Goal: Transaction & Acquisition: Purchase product/service

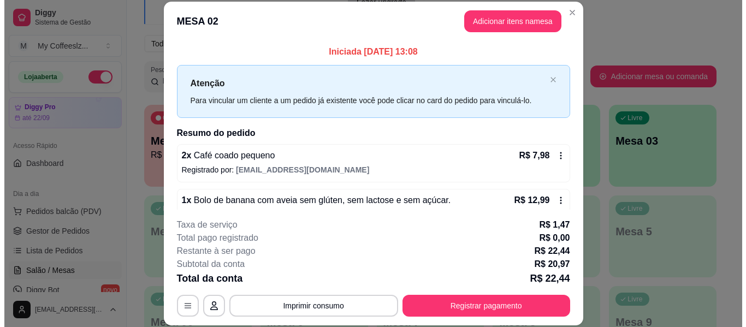
scroll to position [164, 0]
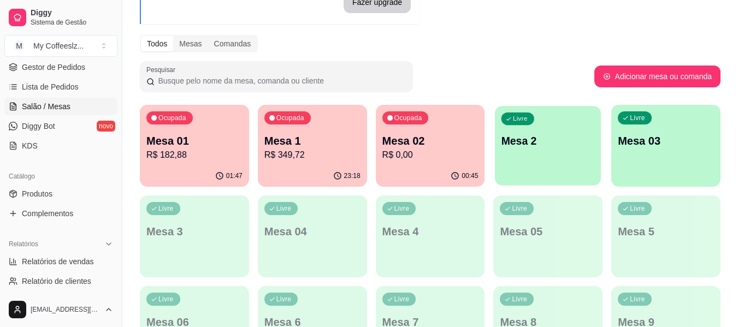
click at [523, 139] on p "Mesa 2" at bounding box center [548, 141] width 93 height 15
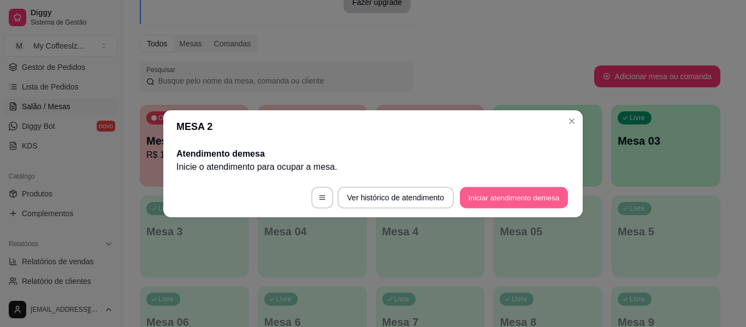
click at [524, 187] on button "Iniciar atendimento de mesa" at bounding box center [514, 197] width 108 height 21
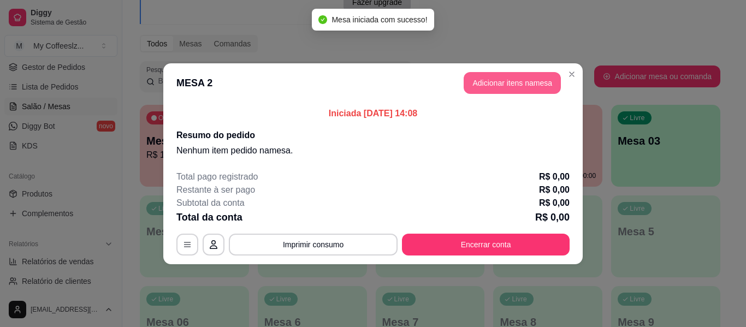
click at [492, 85] on button "Adicionar itens na mesa" at bounding box center [512, 83] width 97 height 22
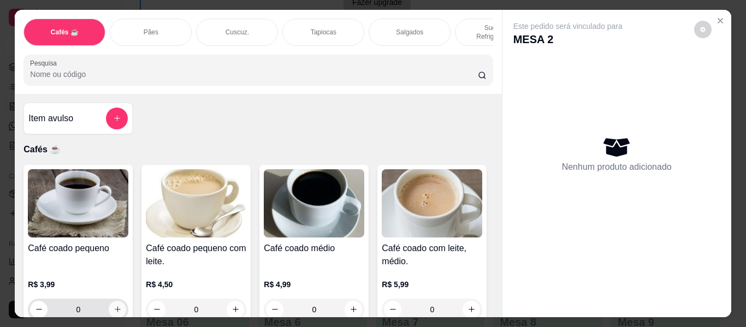
click at [746, 218] on html "Diggy Sistema de Gestão M My Coffeeslz ... Loja aberta Diggy Pro até 22/09 Aces…" at bounding box center [373, 54] width 746 height 327
click at [109, 301] on button "increase-product-quantity" at bounding box center [117, 309] width 17 height 17
type input "1"
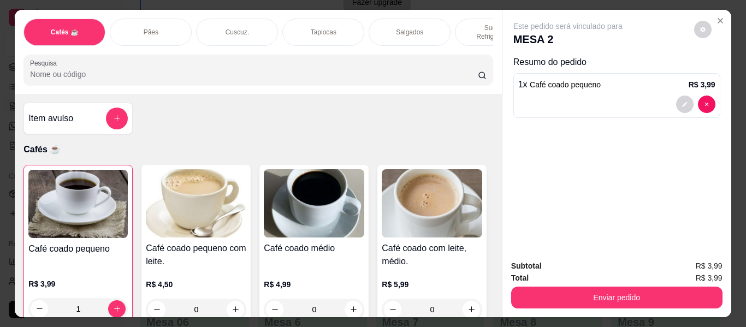
click at [316, 19] on div "Tapiocas" at bounding box center [323, 32] width 82 height 27
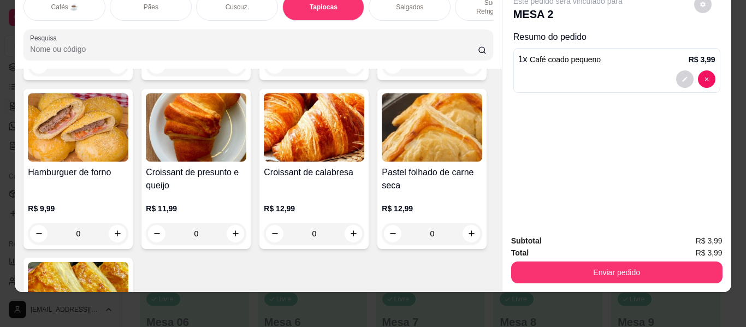
scroll to position [3679, 0]
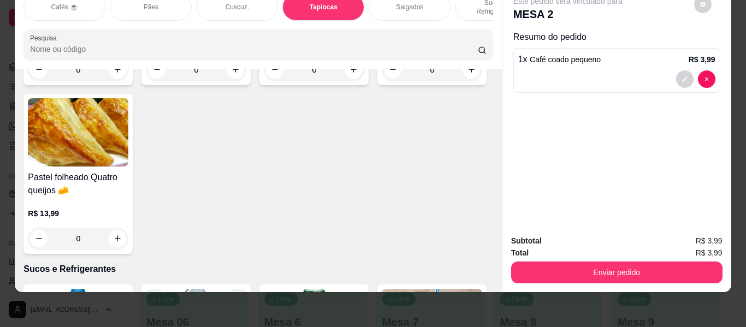
type input "1"
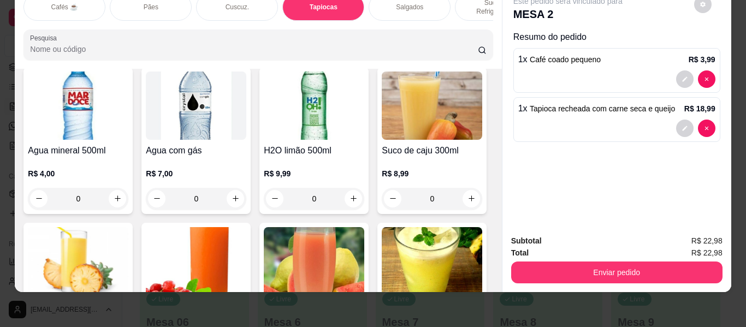
scroll to position [0, 0]
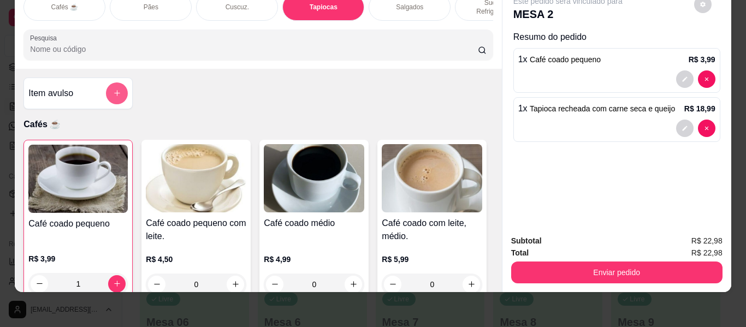
click at [121, 87] on button "add-separate-item" at bounding box center [117, 93] width 22 height 22
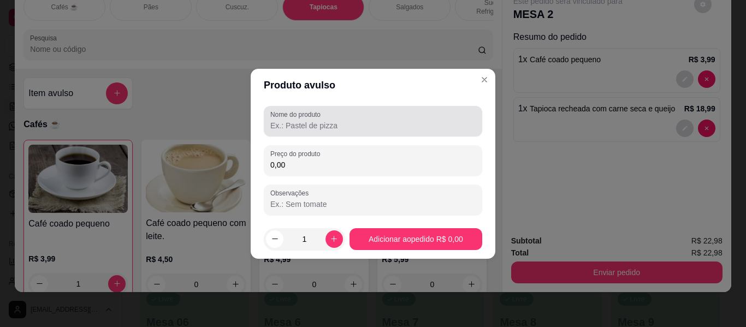
click at [278, 127] on input "Nome do produto" at bounding box center [372, 125] width 205 height 11
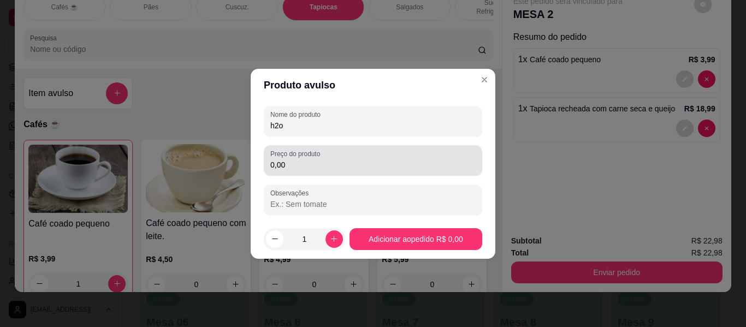
type input "h2o"
click at [292, 168] on input "0,00" at bounding box center [372, 165] width 205 height 11
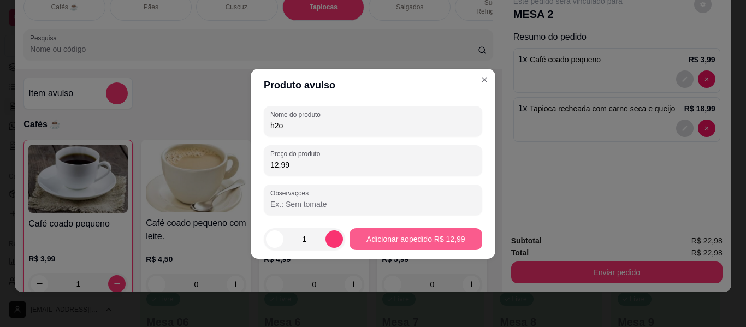
type input "12,99"
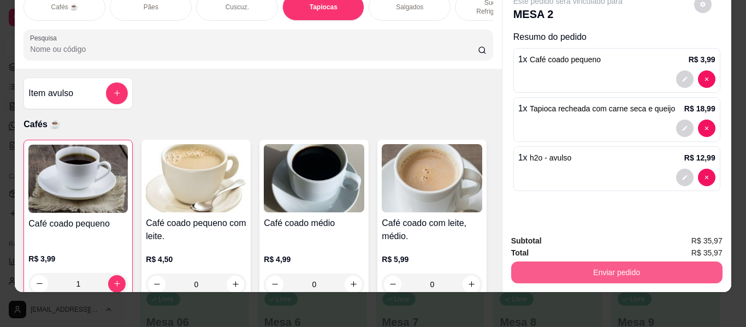
click at [659, 268] on button "Enviar pedido" at bounding box center [616, 273] width 211 height 22
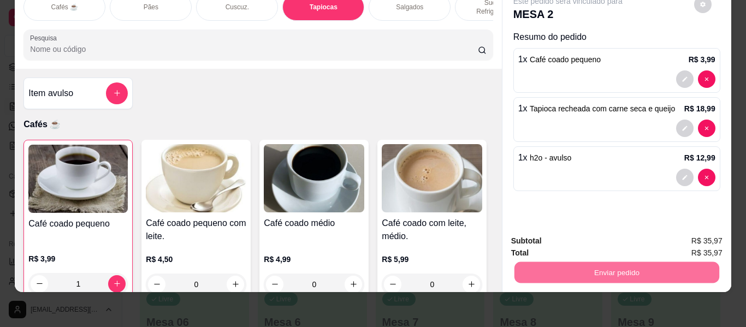
click at [622, 232] on button "Não registrar e enviar pedido" at bounding box center [581, 237] width 110 height 20
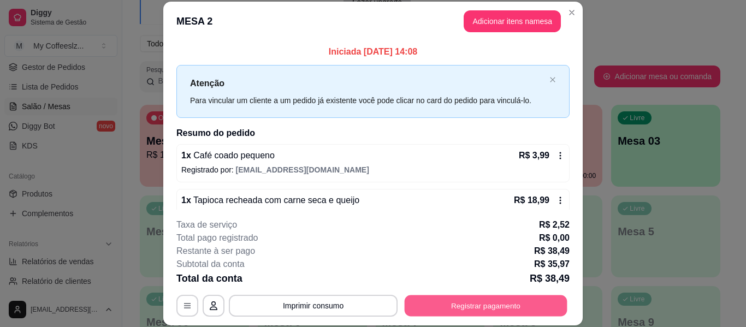
click at [445, 300] on button "Registrar pagamento" at bounding box center [486, 306] width 163 height 21
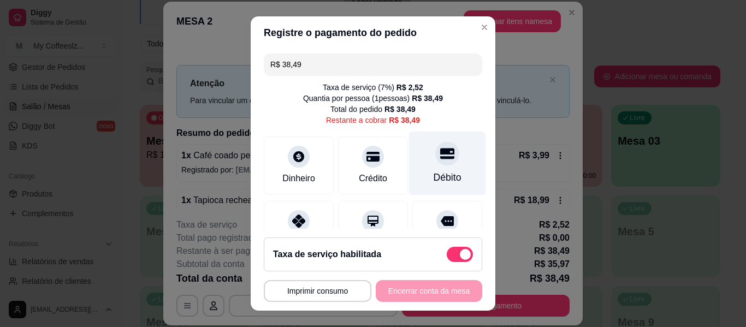
click at [435, 145] on div at bounding box center [447, 154] width 24 height 24
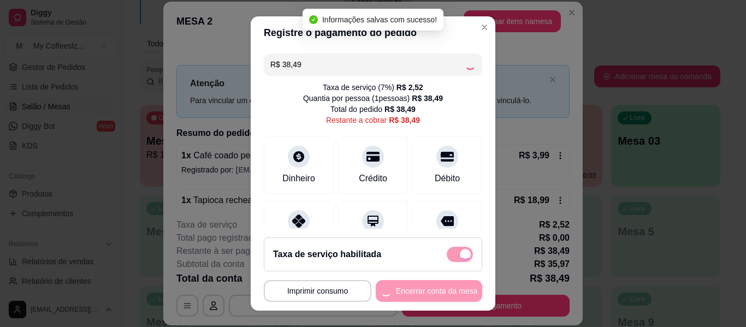
type input "R$ 0,00"
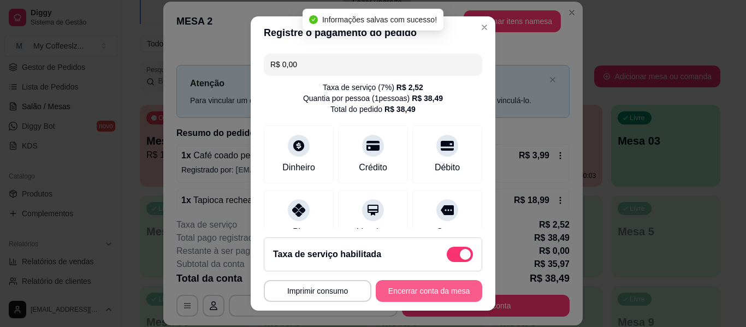
click at [382, 286] on button "Encerrar conta da mesa" at bounding box center [429, 291] width 107 height 22
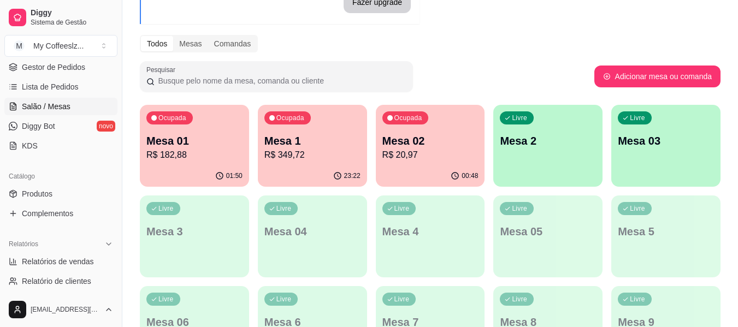
click at [523, 137] on p "Mesa 2" at bounding box center [548, 140] width 96 height 15
click at [408, 138] on p "Mesa 02" at bounding box center [430, 140] width 96 height 15
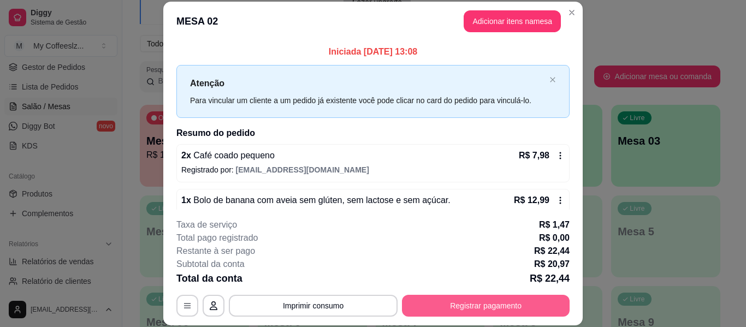
click at [441, 307] on button "Registrar pagamento" at bounding box center [486, 306] width 168 height 22
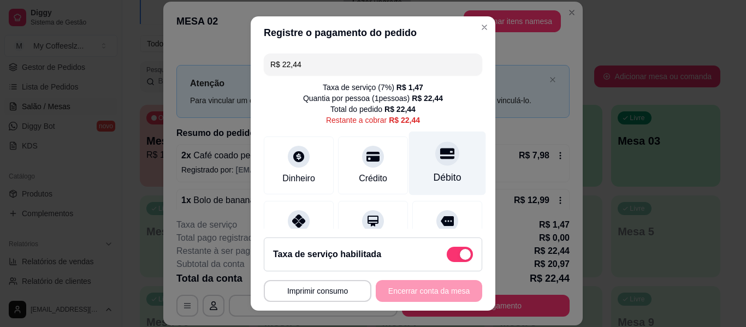
click at [440, 151] on icon at bounding box center [447, 153] width 14 height 11
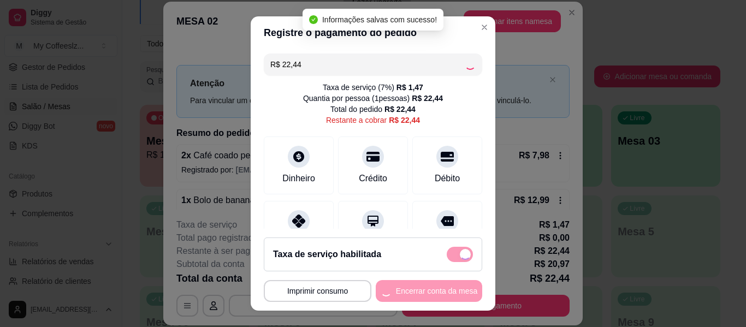
type input "R$ 0,00"
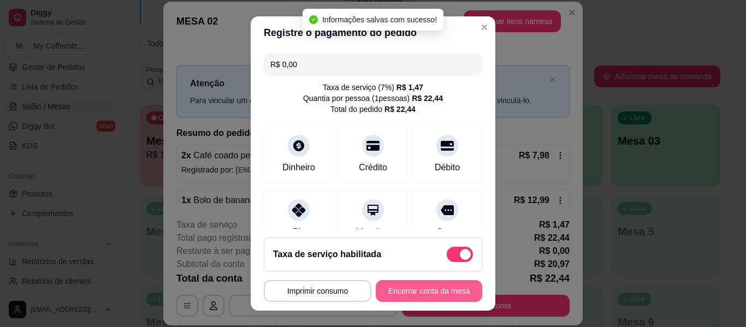
click at [409, 288] on button "Encerrar conta da mesa" at bounding box center [429, 291] width 107 height 22
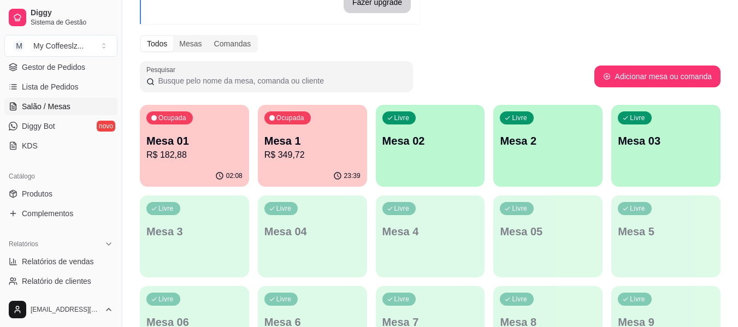
click at [445, 161] on div "Livre Mesa 02" at bounding box center [430, 139] width 109 height 69
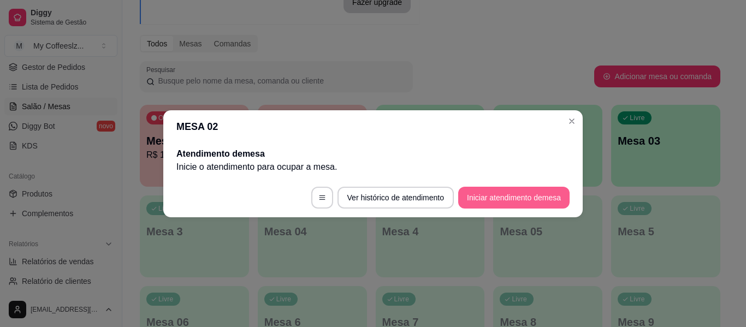
click at [500, 188] on button "Iniciar atendimento de mesa" at bounding box center [513, 198] width 111 height 22
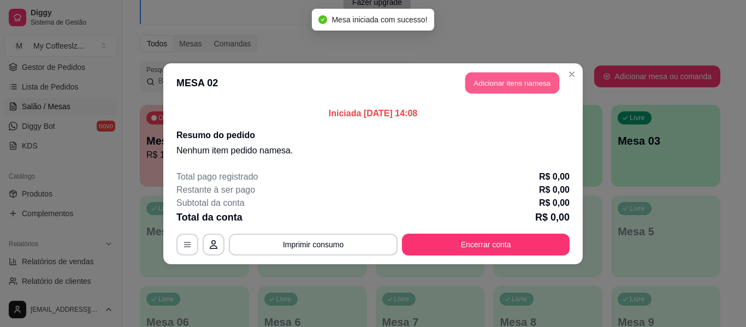
click at [502, 85] on button "Adicionar itens na mesa" at bounding box center [512, 82] width 94 height 21
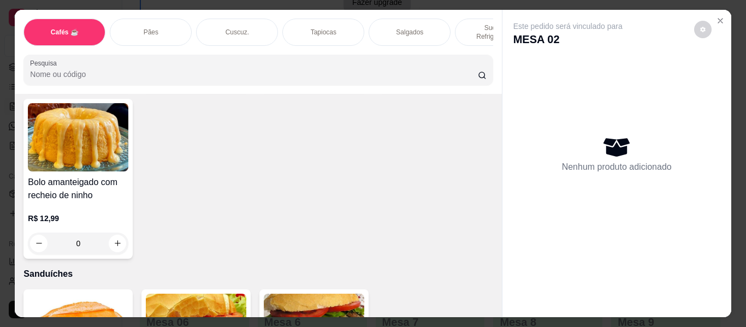
scroll to position [5081, 0]
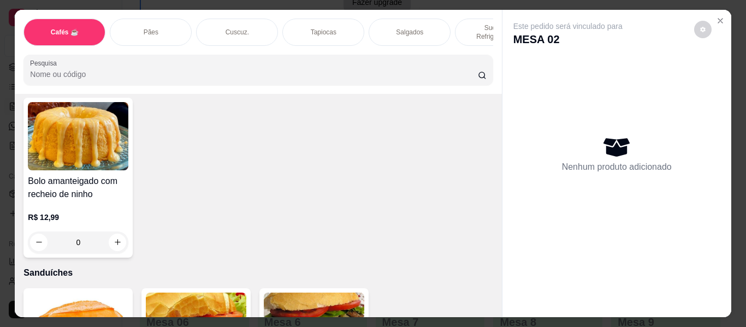
type input "1"
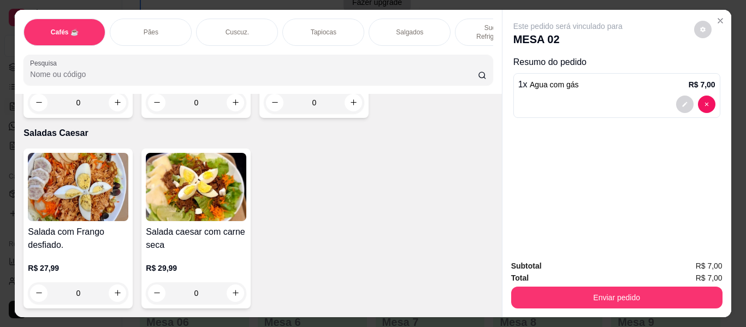
scroll to position [6501, 0]
type input "1"
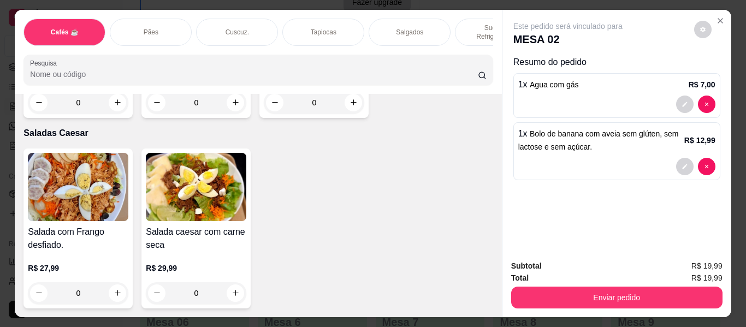
type input "1"
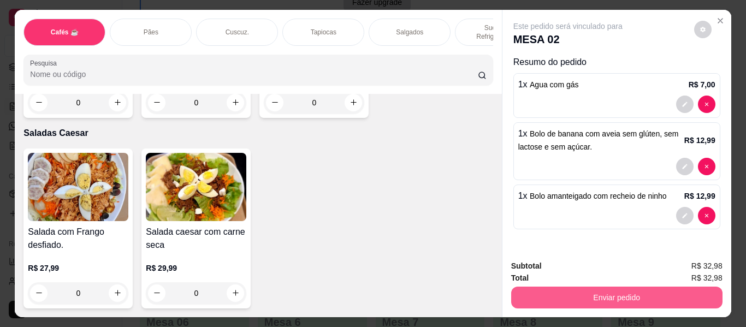
click at [553, 292] on button "Enviar pedido" at bounding box center [616, 298] width 211 height 22
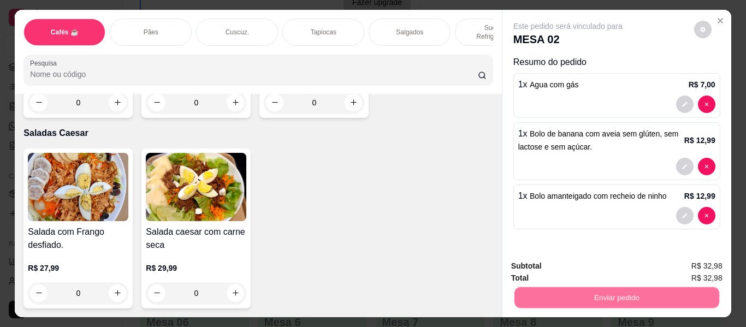
click at [564, 267] on button "Não registrar e enviar pedido" at bounding box center [581, 267] width 110 height 20
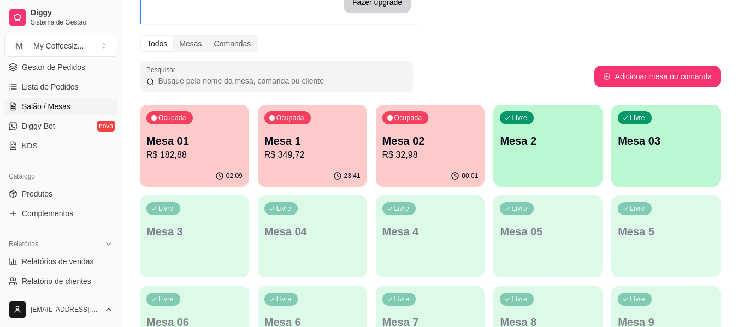
click at [292, 164] on div "Ocupada Mesa 1 R$ 349,72" at bounding box center [312, 135] width 109 height 61
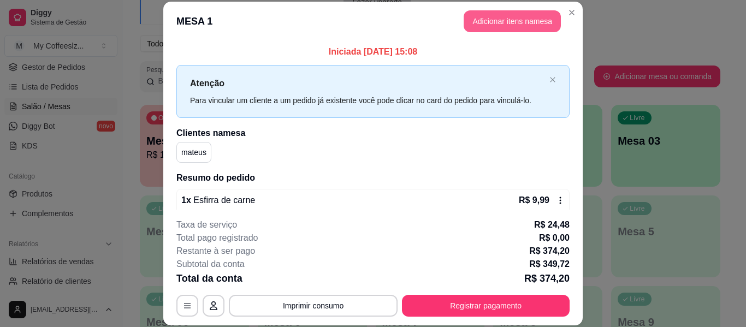
click at [496, 21] on button "Adicionar itens na mesa" at bounding box center [512, 21] width 97 height 22
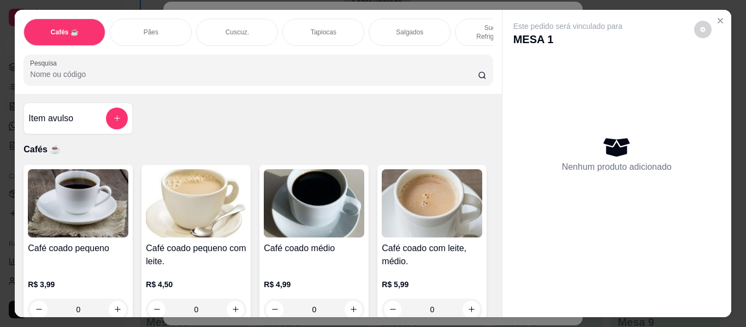
click at [397, 19] on div "Salgados" at bounding box center [410, 32] width 82 height 27
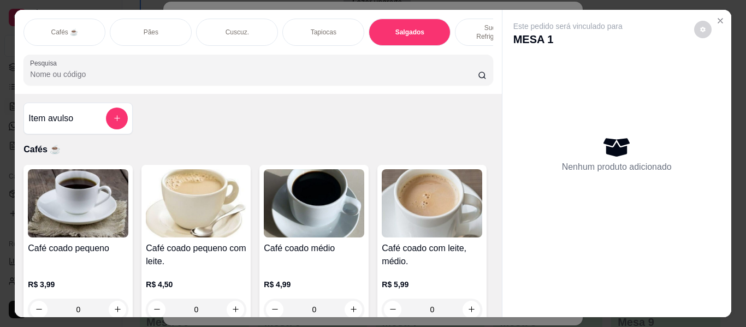
scroll to position [30, 0]
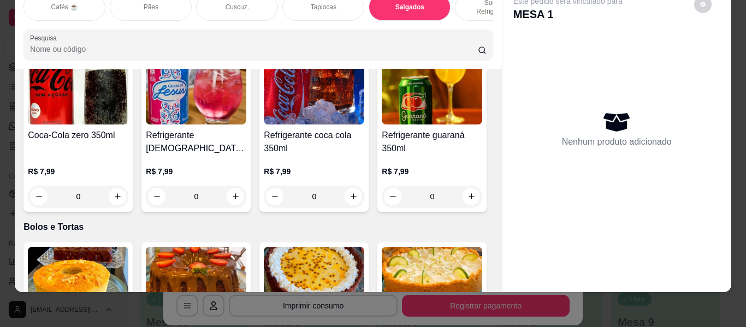
scroll to position [4554, 0]
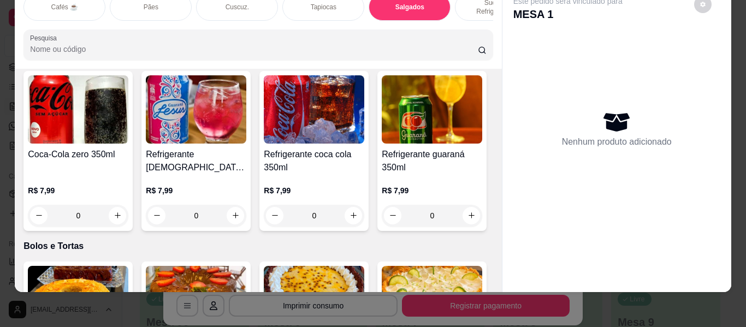
type input "1"
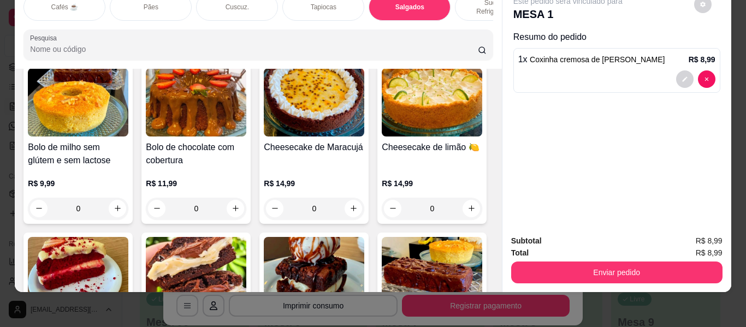
scroll to position [4664, 0]
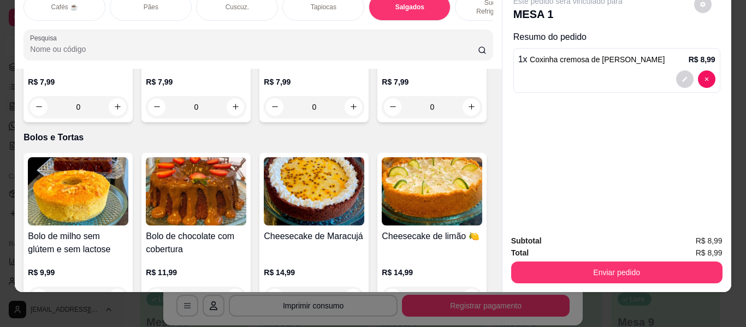
type input "1"
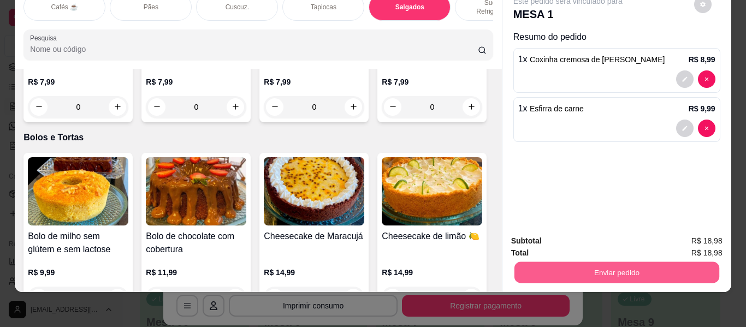
click at [569, 262] on button "Enviar pedido" at bounding box center [616, 272] width 205 height 21
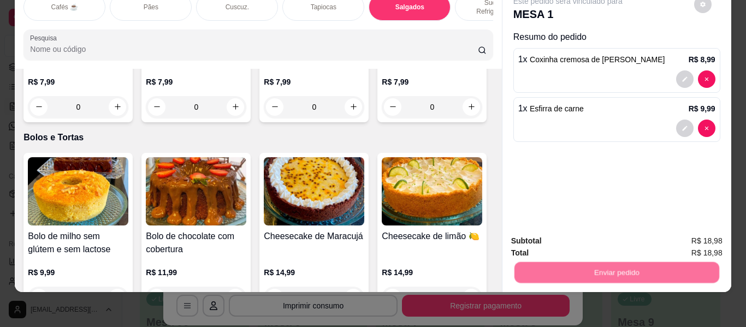
click at [557, 235] on button "Não registrar e enviar pedido" at bounding box center [581, 237] width 110 height 20
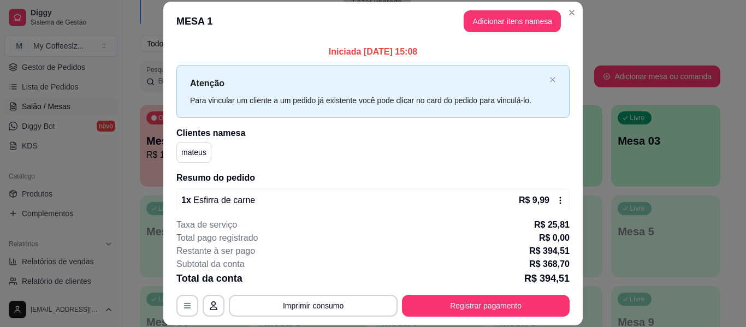
scroll to position [219, 0]
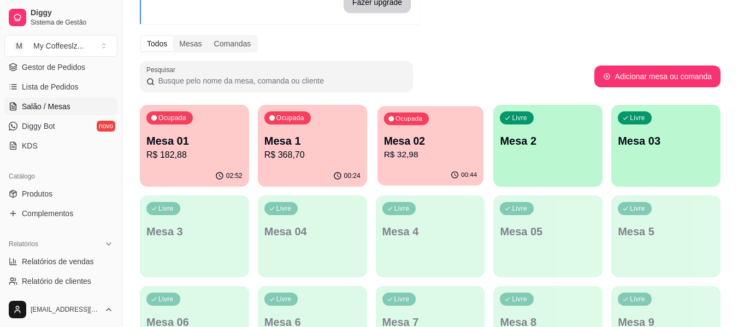
click at [446, 155] on p "R$ 32,98" at bounding box center [430, 155] width 93 height 13
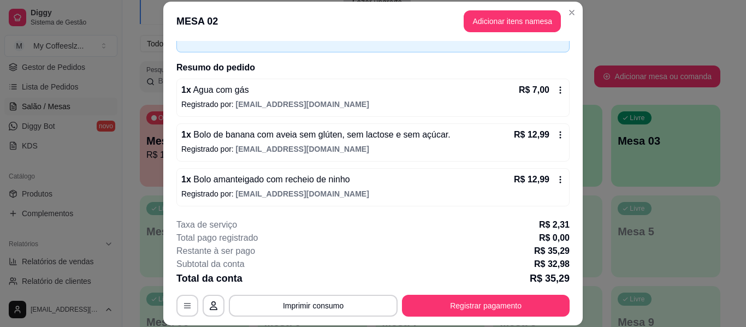
scroll to position [67, 0]
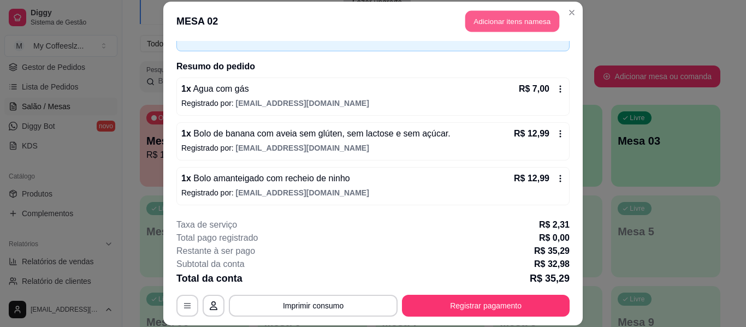
click at [500, 15] on button "Adicionar itens na mesa" at bounding box center [512, 21] width 94 height 21
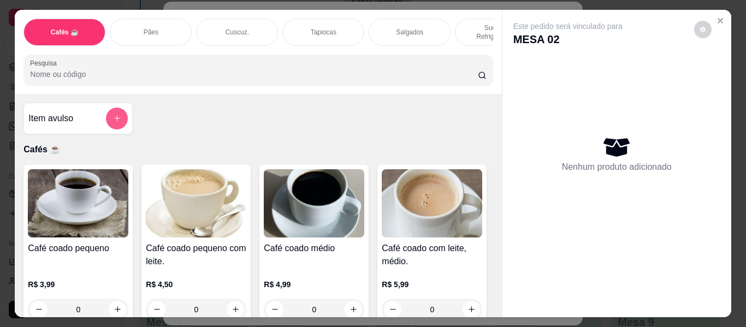
click at [113, 114] on icon "add-separate-item" at bounding box center [117, 118] width 8 height 8
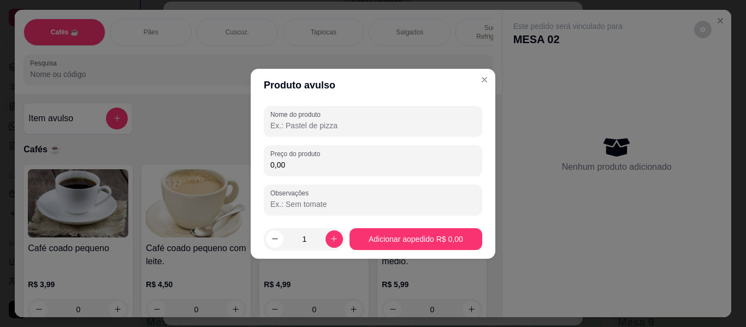
click at [347, 120] on input "Nome do produto" at bounding box center [372, 125] width 205 height 11
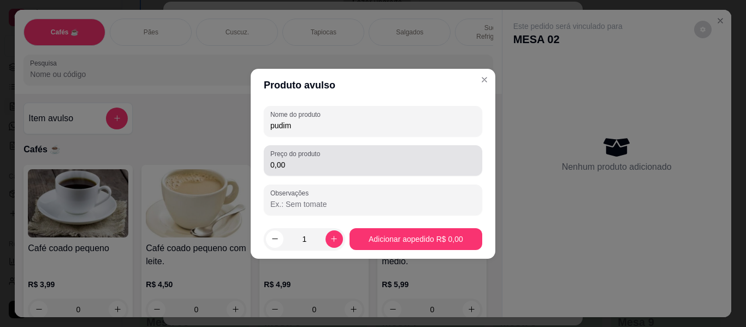
type input "pudim"
click at [322, 166] on input "0,00" at bounding box center [372, 165] width 205 height 11
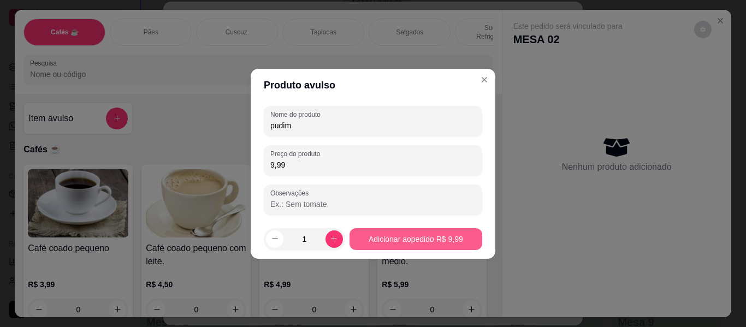
type input "9,99"
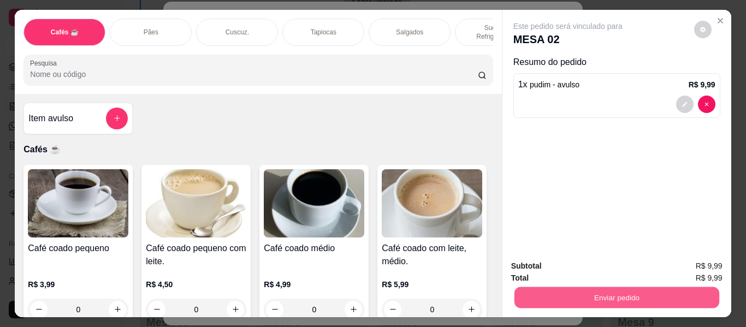
click at [619, 302] on button "Enviar pedido" at bounding box center [616, 297] width 205 height 21
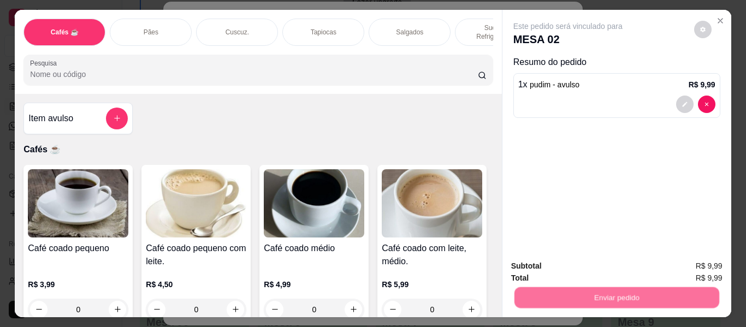
click at [604, 265] on button "Não registrar e enviar pedido" at bounding box center [581, 266] width 114 height 21
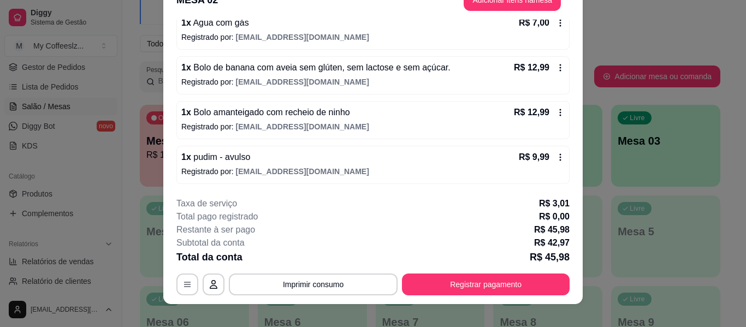
scroll to position [33, 0]
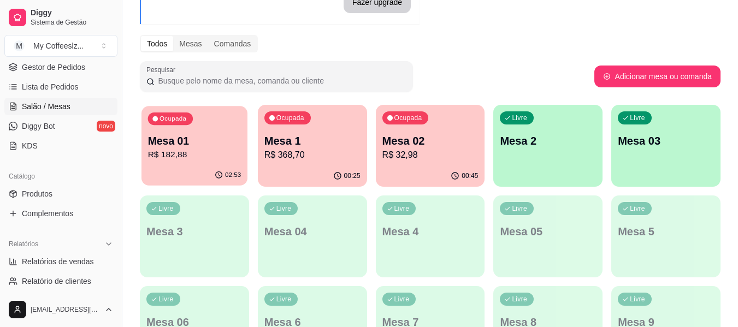
click at [163, 161] on p "R$ 182,88" at bounding box center [194, 155] width 93 height 13
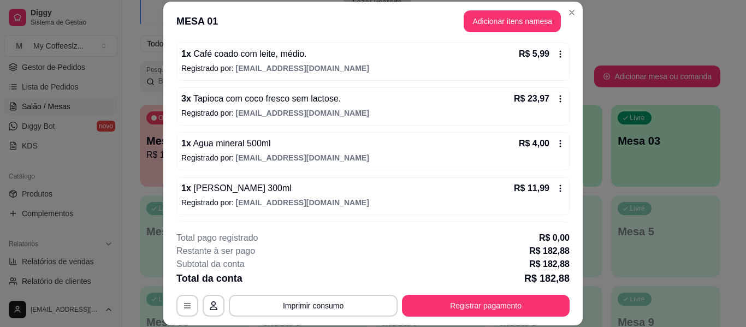
scroll to position [367, 0]
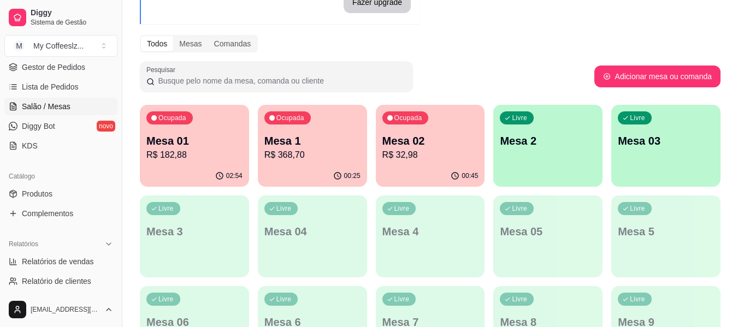
click at [328, 140] on p "Mesa 1" at bounding box center [312, 140] width 96 height 15
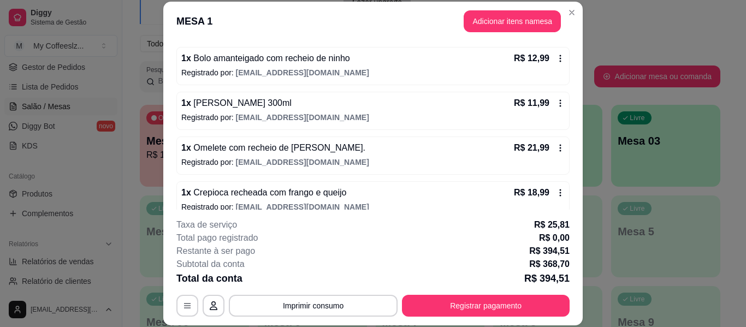
scroll to position [273, 0]
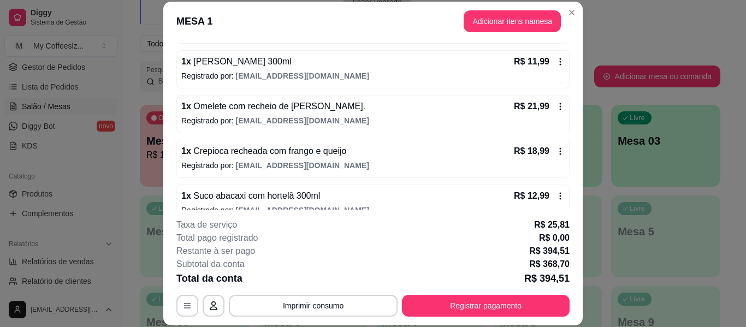
click at [418, 150] on div "1 x Crepioca recheada com frango e queijo R$ 18,99" at bounding box center [373, 151] width 384 height 13
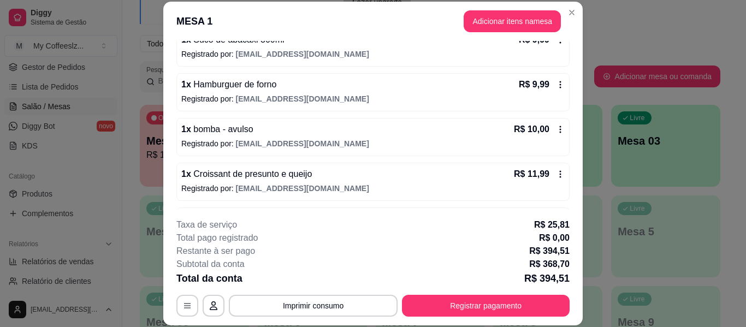
scroll to position [1276, 0]
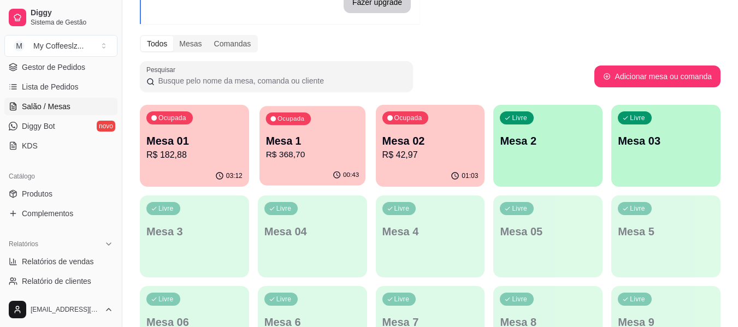
click at [312, 152] on p "R$ 368,70" at bounding box center [312, 155] width 93 height 13
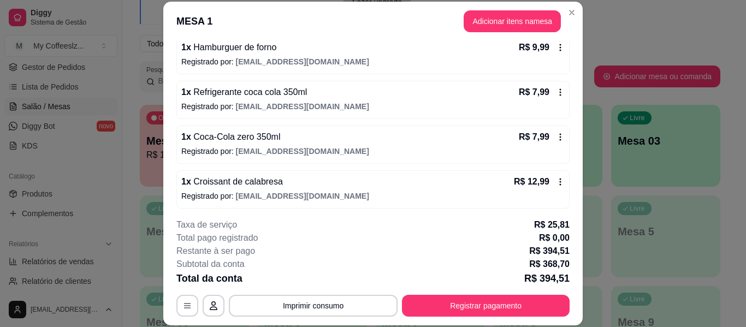
scroll to position [492, 0]
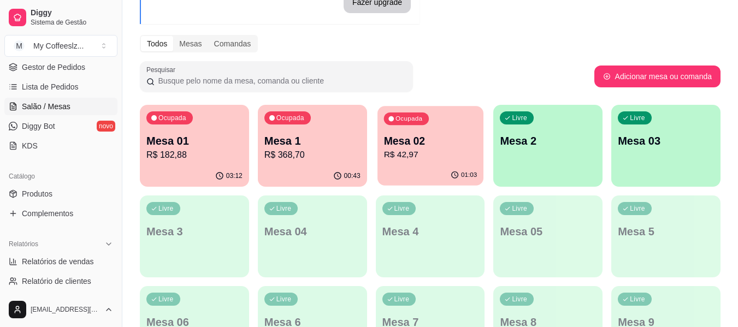
click at [442, 149] on p "R$ 42,97" at bounding box center [430, 155] width 93 height 13
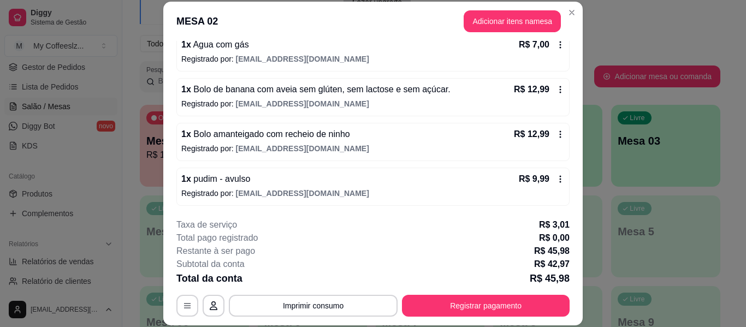
scroll to position [111, 0]
click at [506, 13] on button "Adicionar itens na mesa" at bounding box center [512, 21] width 94 height 21
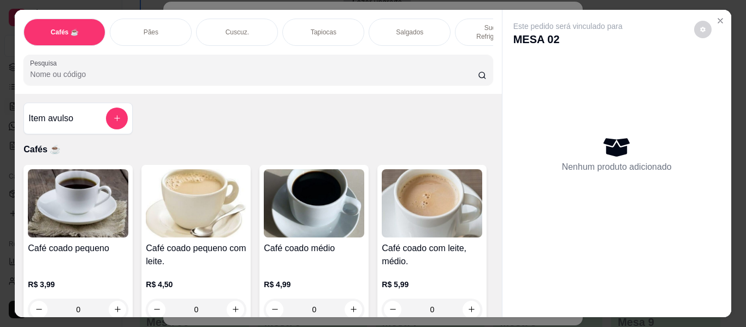
click at [478, 25] on p "Sucos e Refrigerantes" at bounding box center [495, 31] width 63 height 17
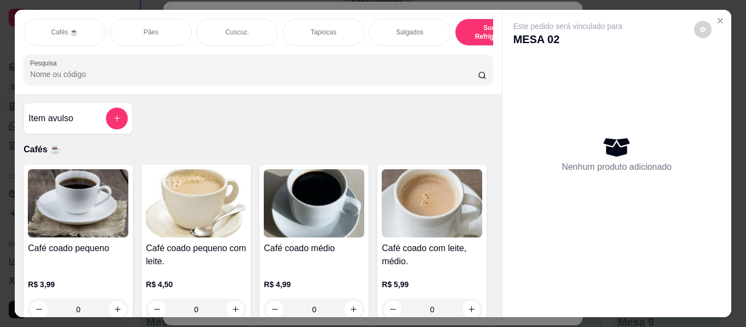
scroll to position [30, 0]
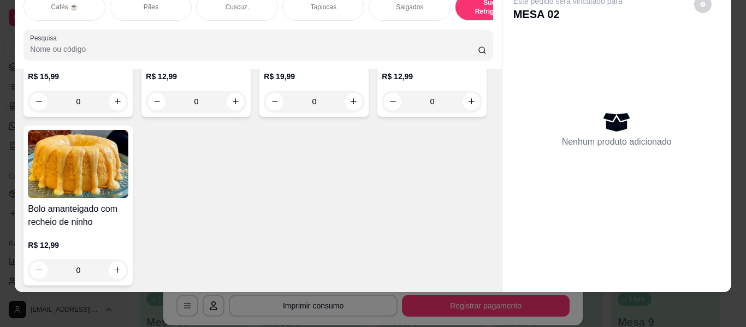
type input "1"
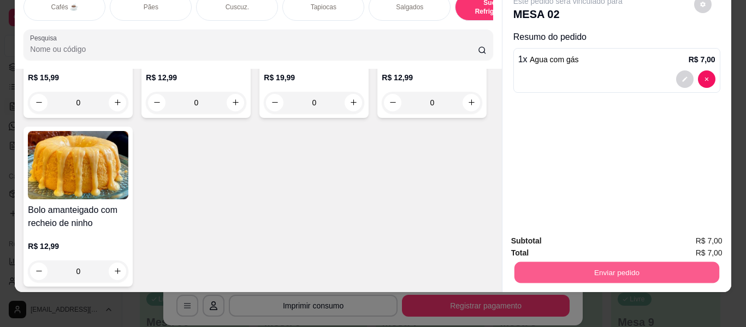
click at [533, 262] on button "Enviar pedido" at bounding box center [616, 272] width 205 height 21
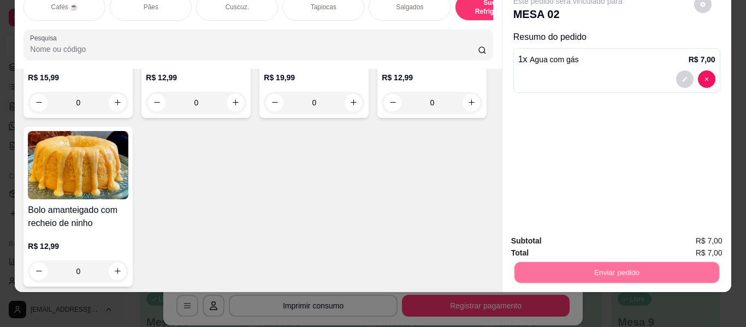
click at [526, 235] on button "Não registrar e enviar pedido" at bounding box center [581, 237] width 114 height 21
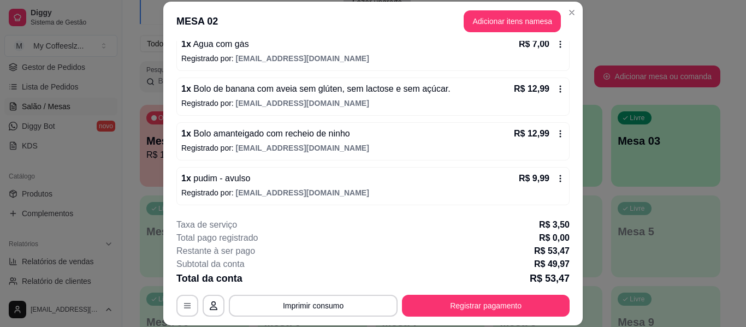
scroll to position [33, 0]
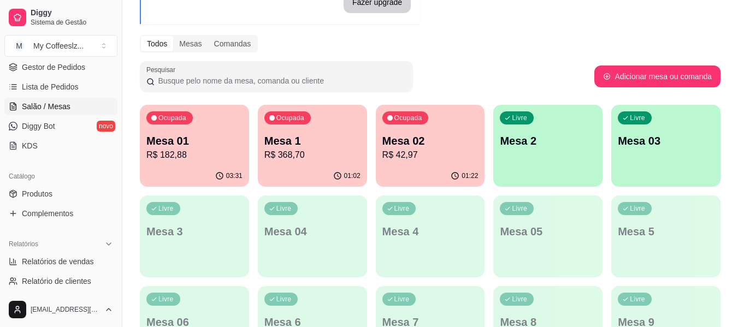
click at [426, 155] on p "R$ 42,97" at bounding box center [430, 155] width 96 height 13
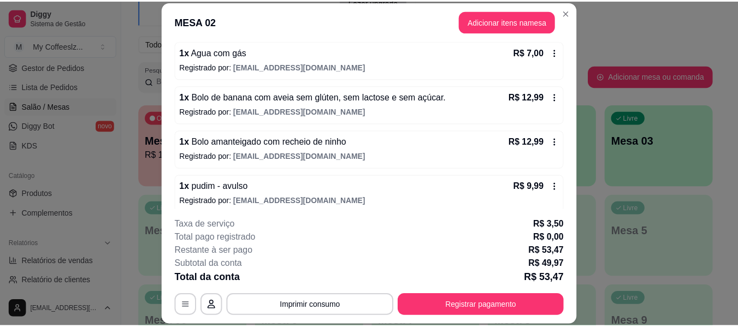
scroll to position [156, 0]
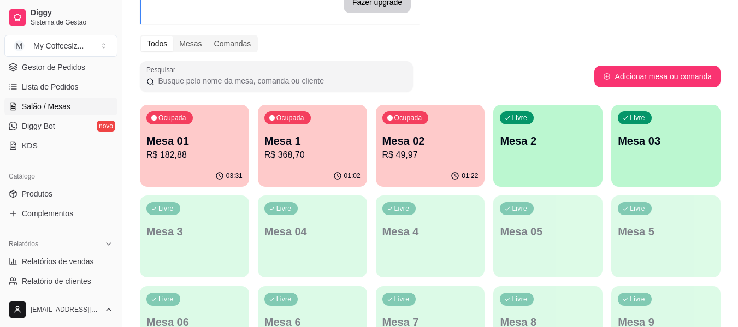
click at [528, 43] on div "Todos Mesas Comandas" at bounding box center [430, 43] width 581 height 17
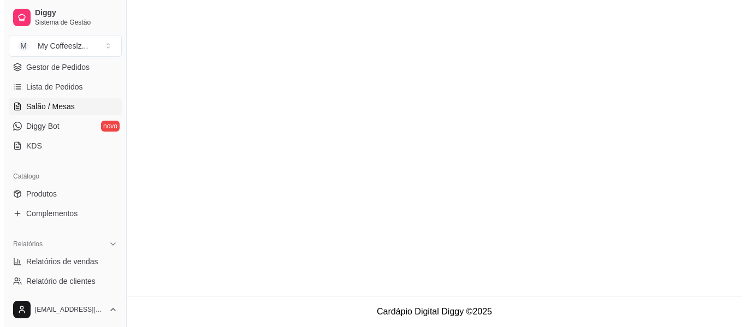
scroll to position [0, 0]
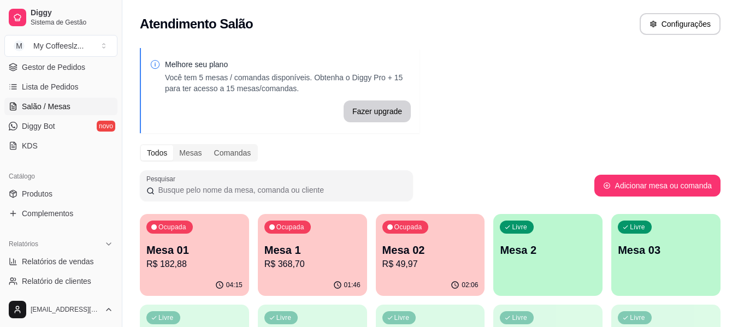
click at [335, 254] on p "Mesa 1" at bounding box center [312, 250] width 96 height 15
click at [424, 262] on p "R$ 49,97" at bounding box center [430, 264] width 93 height 13
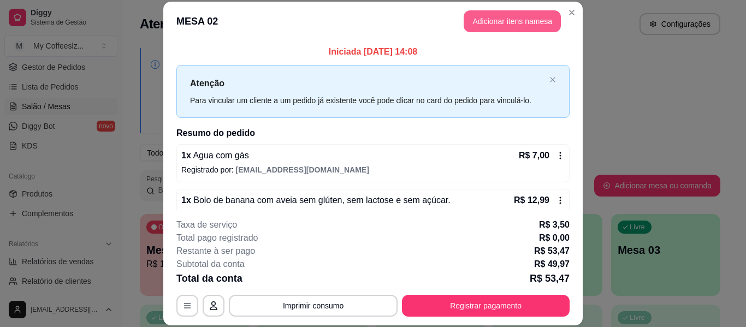
click at [474, 21] on button "Adicionar itens na mesa" at bounding box center [512, 21] width 97 height 22
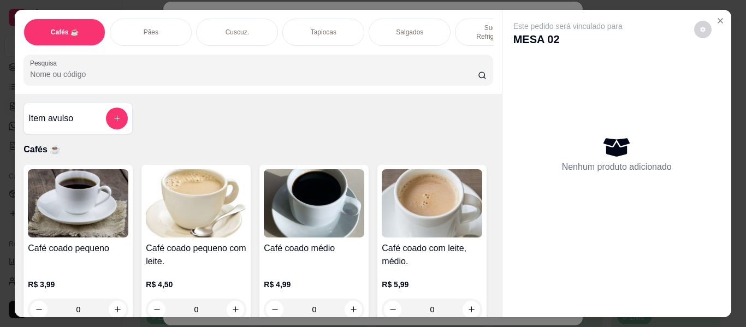
click at [503, 20] on div "Este pedido será vinculado para MESA 02 Nenhum produto adicionado" at bounding box center [617, 155] width 229 height 290
click at [465, 23] on p "Sucos e Refrigerantes" at bounding box center [495, 31] width 63 height 17
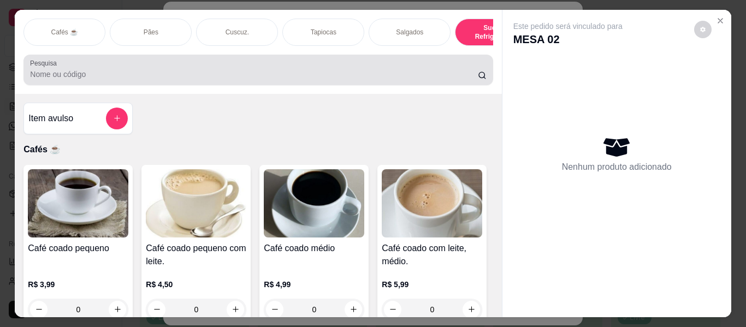
scroll to position [30, 0]
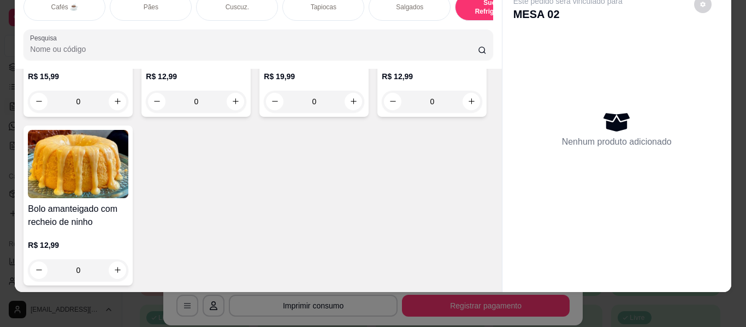
type input "1"
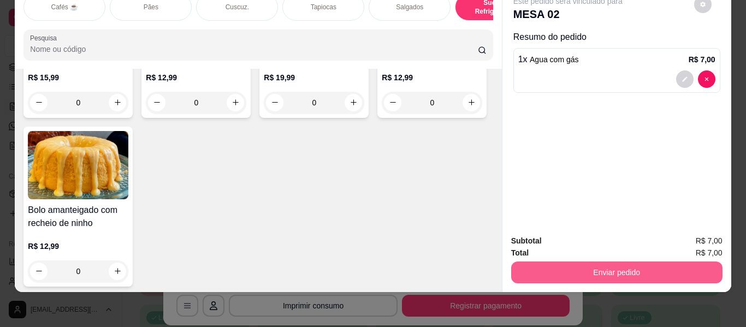
click at [537, 267] on button "Enviar pedido" at bounding box center [616, 273] width 211 height 22
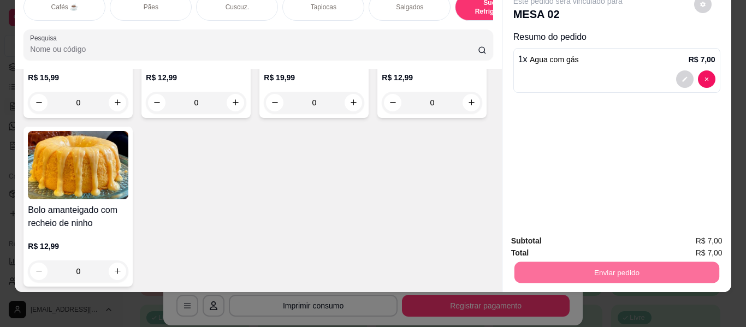
click at [547, 229] on button "Não registrar e enviar pedido" at bounding box center [581, 237] width 114 height 21
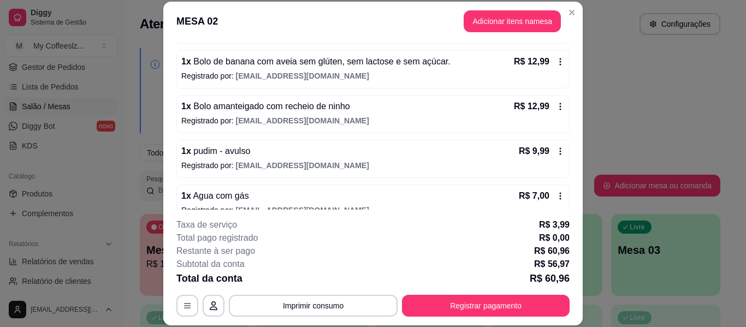
scroll to position [92, 0]
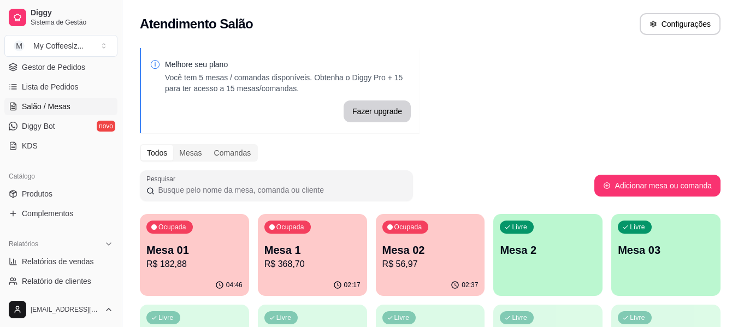
click at [441, 259] on p "R$ 56,97" at bounding box center [430, 264] width 96 height 13
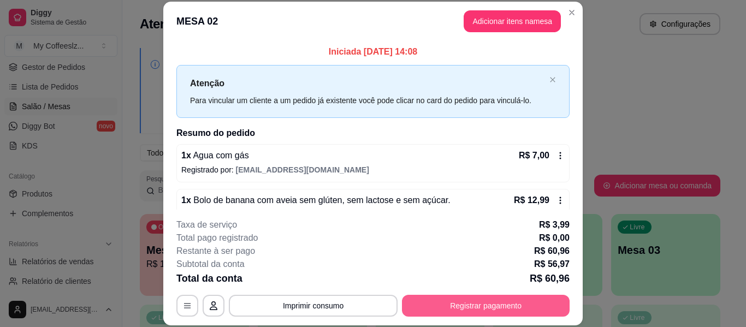
click at [441, 303] on button "Registrar pagamento" at bounding box center [486, 306] width 168 height 22
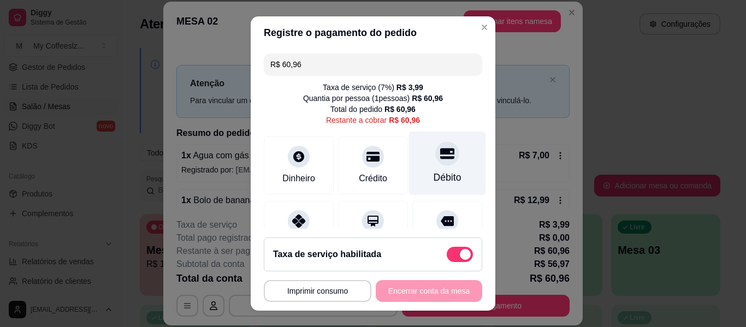
click at [445, 163] on div "Débito" at bounding box center [447, 164] width 77 height 64
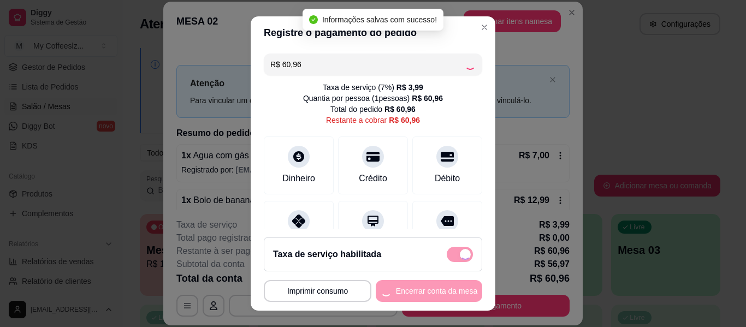
type input "R$ 0,00"
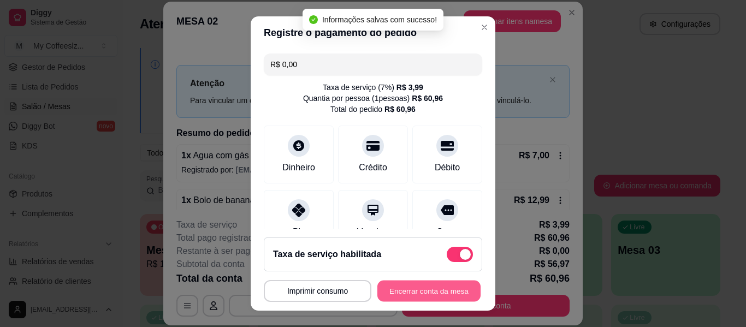
click at [431, 290] on button "Encerrar conta da mesa" at bounding box center [429, 291] width 103 height 21
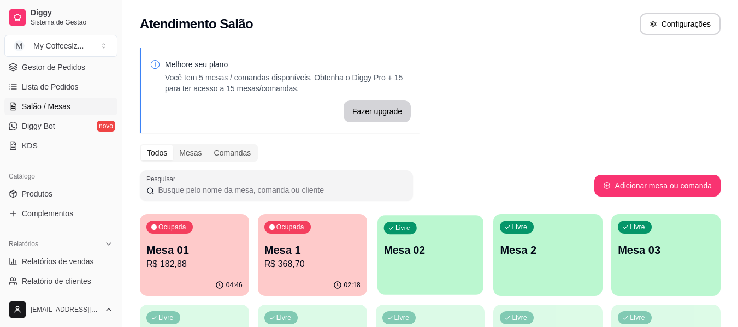
click at [447, 276] on div "Livre Mesa 02" at bounding box center [431, 248] width 106 height 67
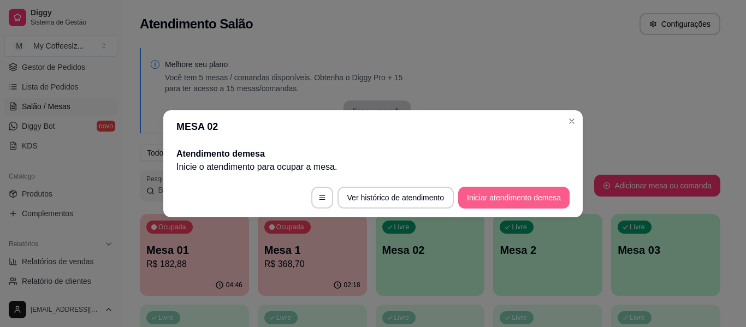
click at [481, 197] on button "Iniciar atendimento de mesa" at bounding box center [513, 198] width 111 height 22
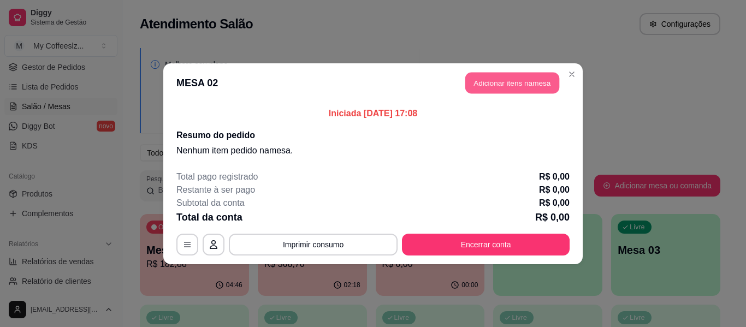
click at [494, 78] on button "Adicionar itens na mesa" at bounding box center [512, 82] width 94 height 21
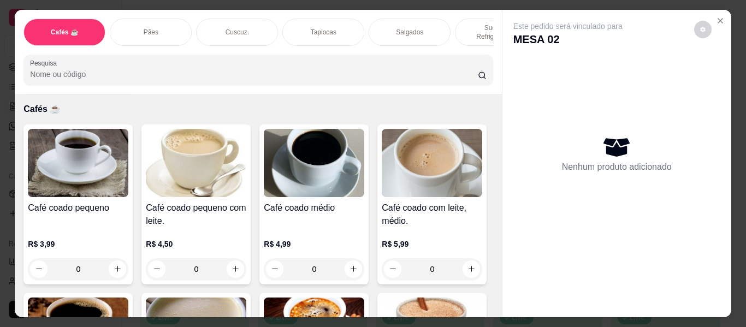
scroll to position [55, 0]
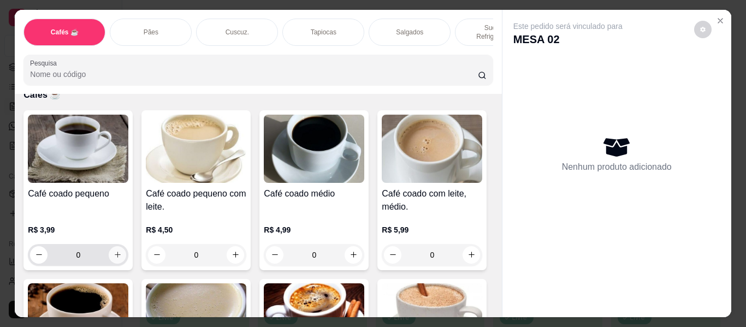
click at [114, 251] on icon "increase-product-quantity" at bounding box center [118, 255] width 8 height 8
type input "1"
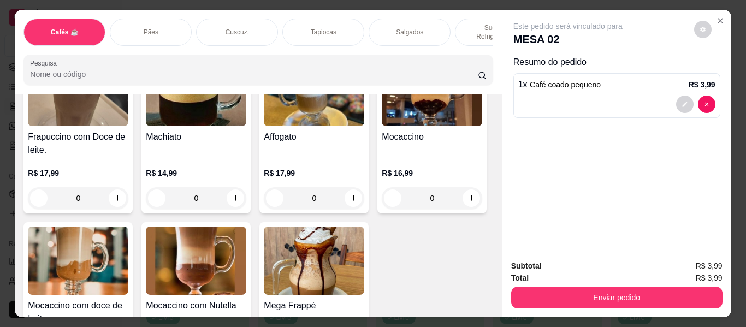
scroll to position [1311, 0]
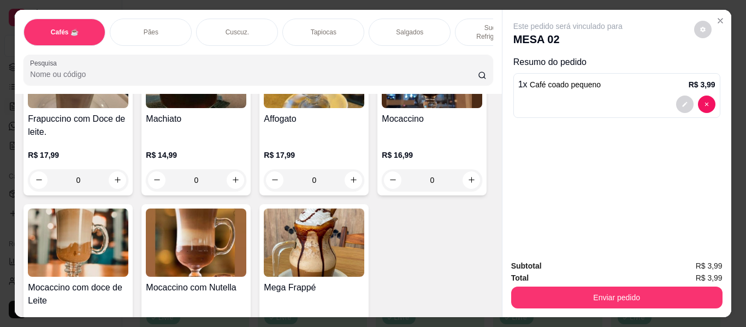
type input "2"
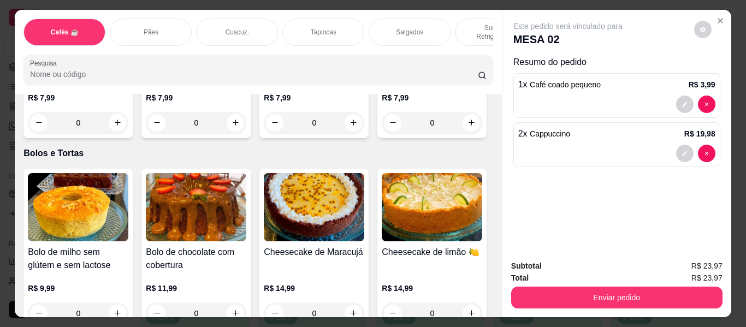
scroll to position [4535, 0]
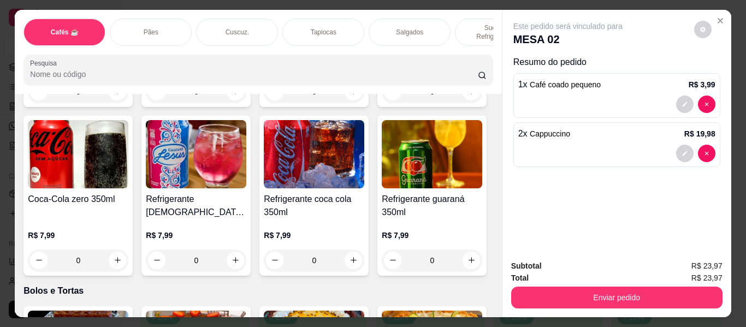
type input "2"
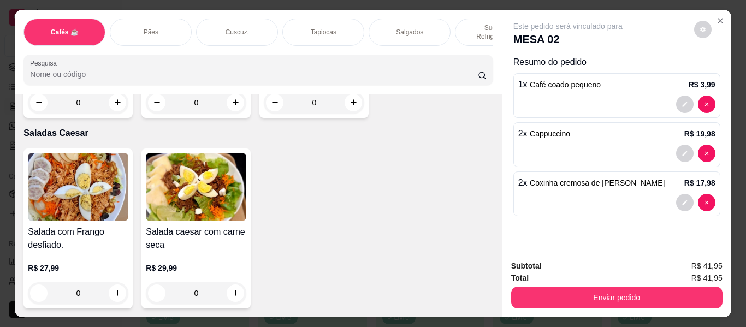
scroll to position [6502, 0]
type input "1"
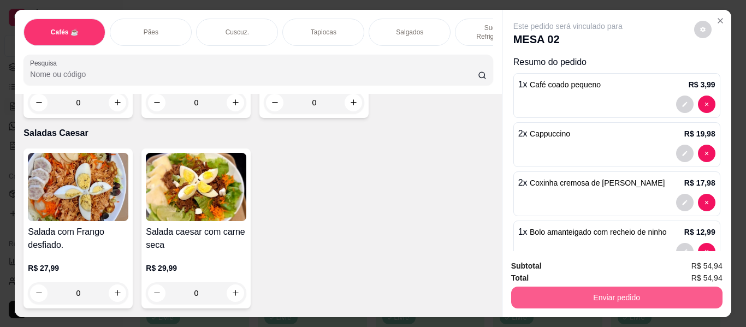
click at [612, 290] on button "Enviar pedido" at bounding box center [616, 298] width 211 height 22
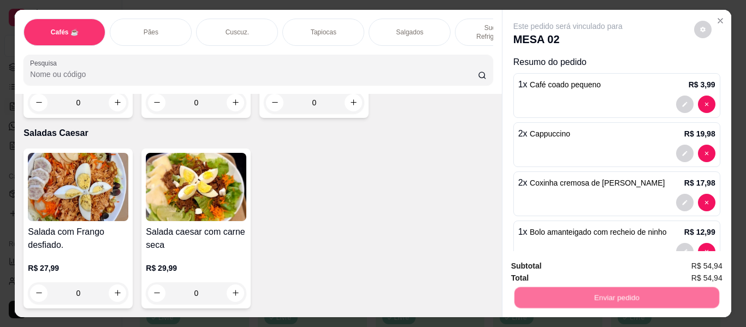
click at [581, 247] on p "Essa é uma forma de identificar quem consumiu cada item na mesa e facilitar o p…" at bounding box center [612, 247] width 187 height 17
click at [576, 266] on button "Não registrar e enviar pedido" at bounding box center [581, 267] width 110 height 20
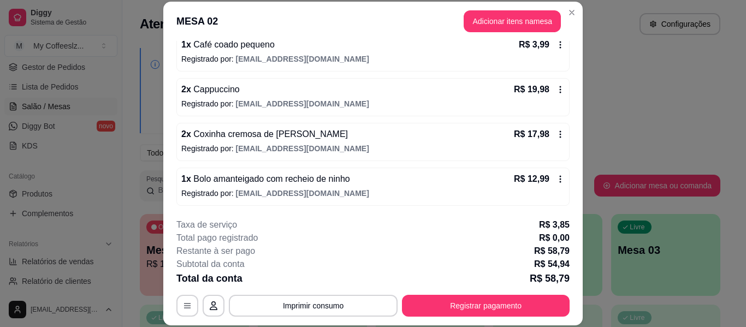
scroll to position [111, 0]
click at [543, 130] on div "R$ 17,98" at bounding box center [539, 133] width 51 height 13
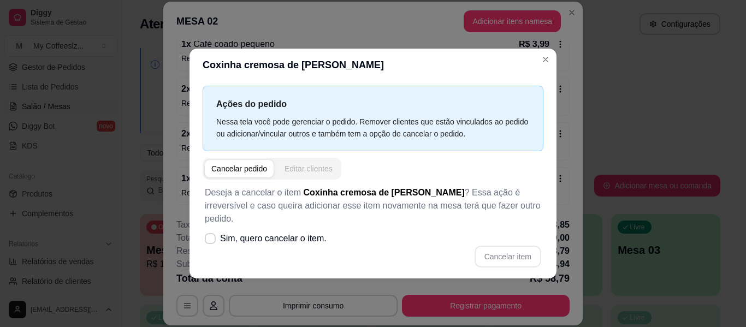
click at [309, 166] on div "Cancelar pedido Editar clientes" at bounding box center [272, 169] width 139 height 22
click at [307, 170] on div "Editar clientes" at bounding box center [309, 168] width 48 height 11
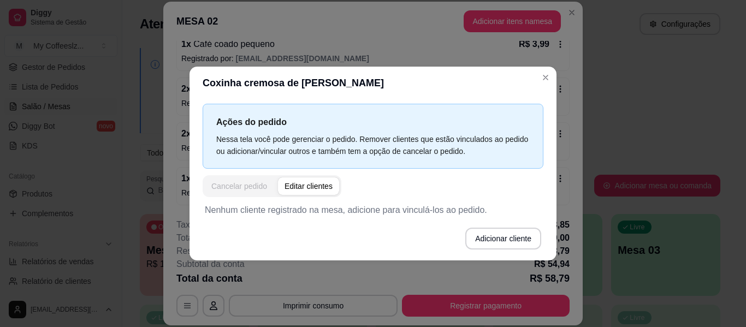
click at [252, 184] on div "Cancelar pedido" at bounding box center [239, 186] width 56 height 11
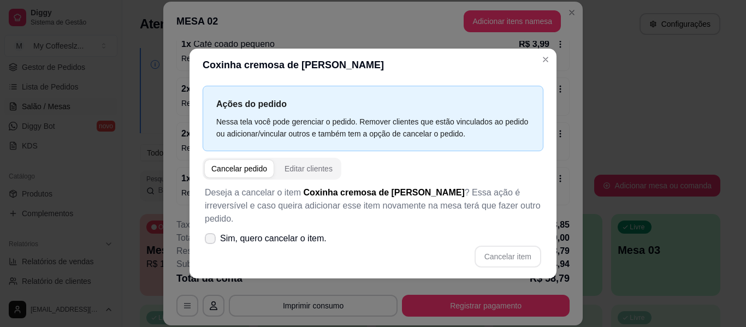
click at [211, 233] on span at bounding box center [210, 238] width 11 height 11
click at [211, 240] on input "Sim, quero cancelar o item." at bounding box center [207, 243] width 7 height 7
checkbox input "true"
click at [505, 246] on button "Cancelar item" at bounding box center [507, 256] width 65 height 21
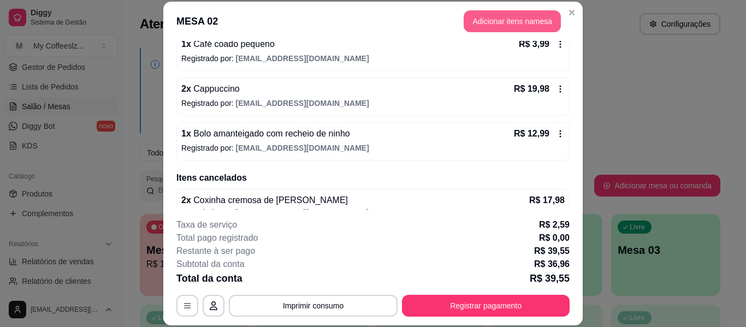
click at [485, 18] on button "Adicionar itens na mesa" at bounding box center [512, 21] width 97 height 22
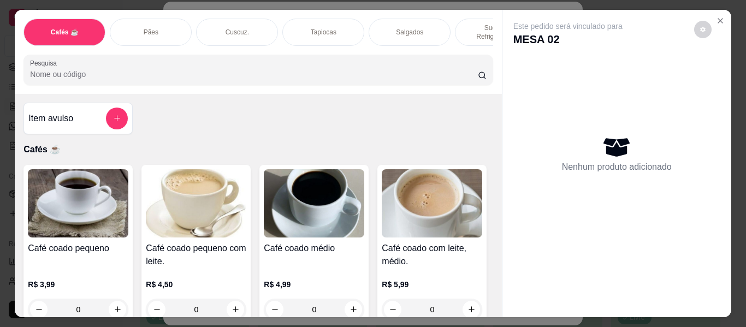
drag, startPoint x: 394, startPoint y: 22, endPoint x: 300, endPoint y: 99, distance: 121.6
click at [396, 28] on p "Salgados" at bounding box center [409, 32] width 27 height 9
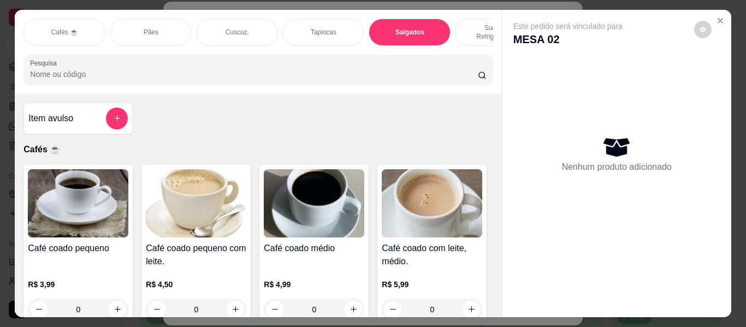
scroll to position [30, 0]
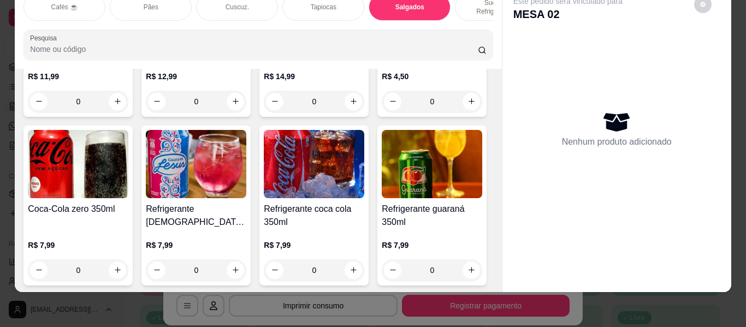
type input "1"
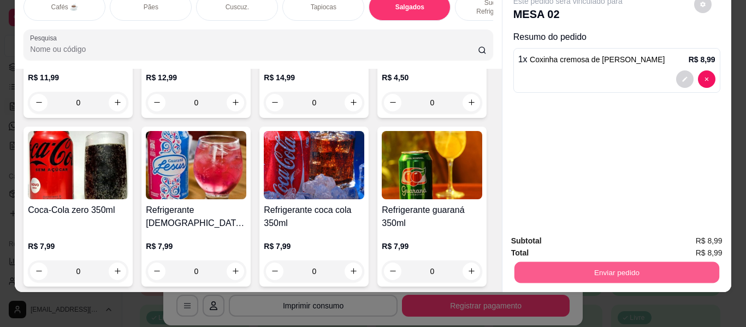
click at [567, 268] on button "Enviar pedido" at bounding box center [616, 272] width 205 height 21
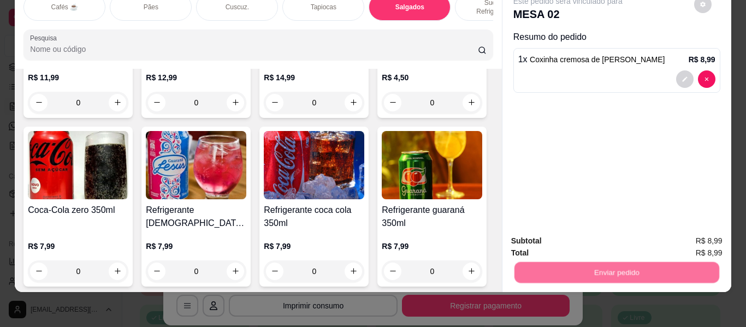
click at [568, 230] on button "Não registrar e enviar pedido" at bounding box center [581, 237] width 110 height 20
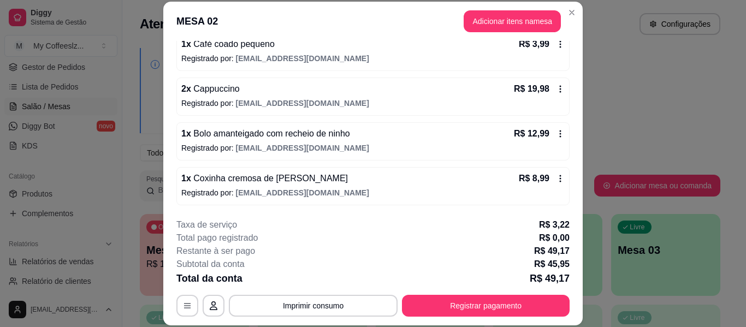
scroll to position [174, 0]
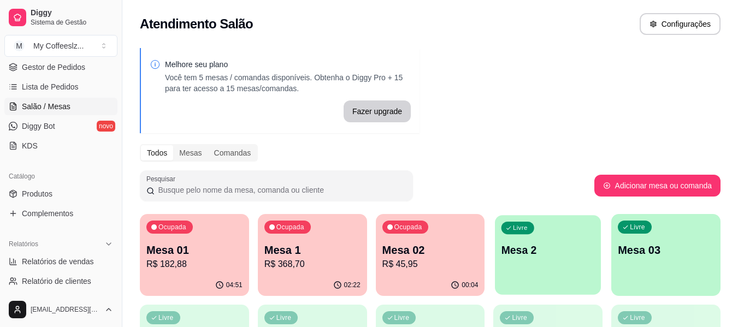
click at [566, 251] on p "Mesa 2" at bounding box center [548, 250] width 93 height 15
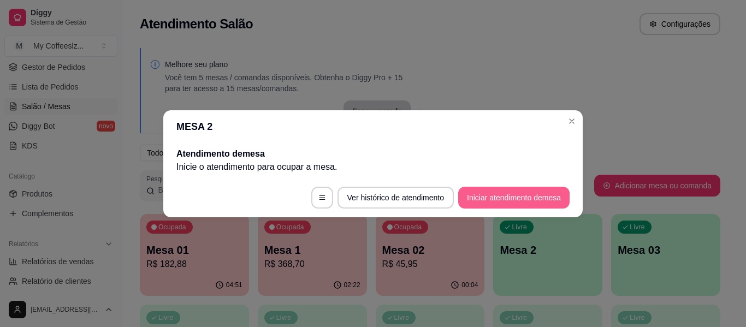
click at [532, 200] on button "Iniciar atendimento de mesa" at bounding box center [513, 198] width 111 height 22
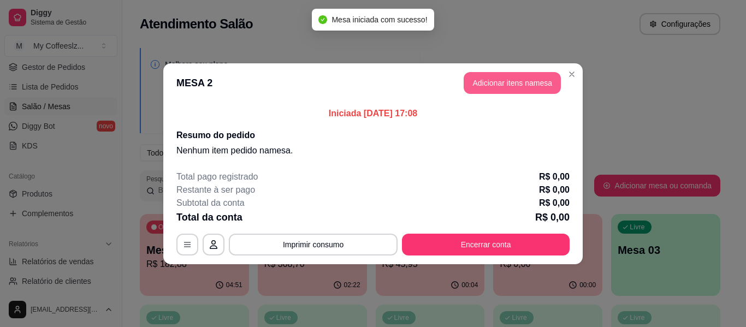
click at [519, 91] on button "Adicionar itens na mesa" at bounding box center [512, 83] width 97 height 22
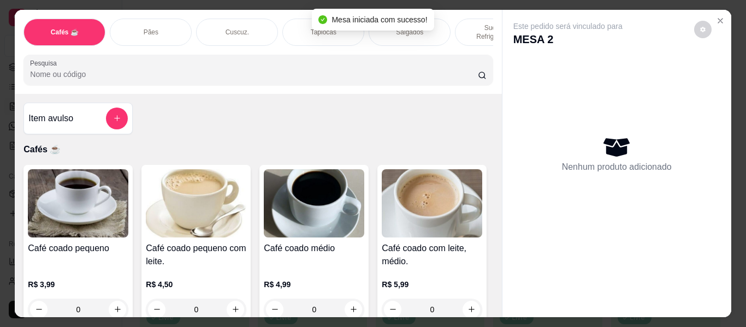
click at [470, 19] on div "Sucos e Refrigerantes" at bounding box center [496, 32] width 82 height 27
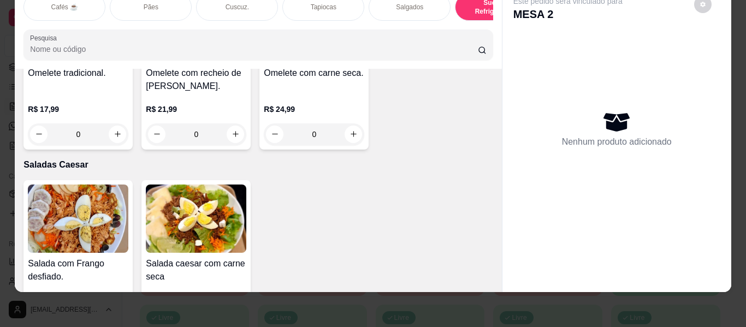
scroll to position [5902, 0]
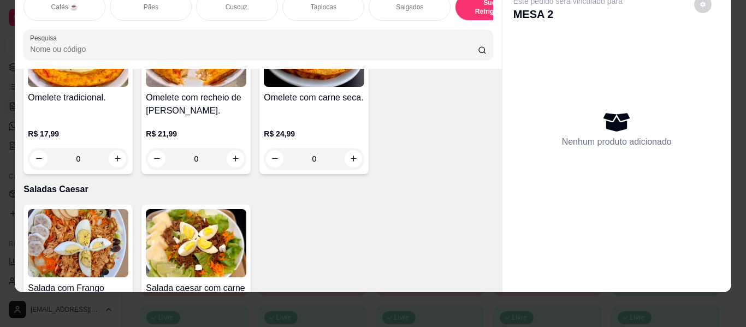
type input "1"
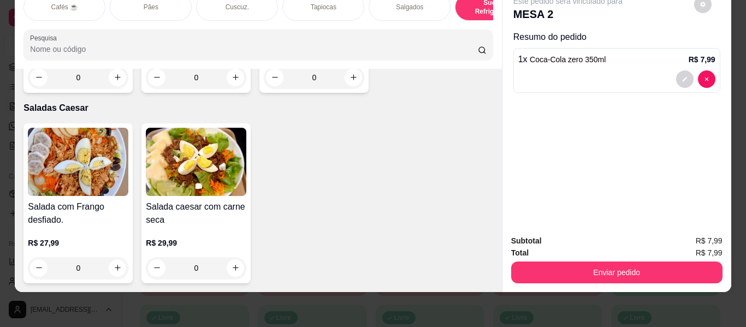
scroll to position [7268, 0]
click at [350, 82] on icon "increase-product-quantity" at bounding box center [354, 78] width 8 height 8
type input "1"
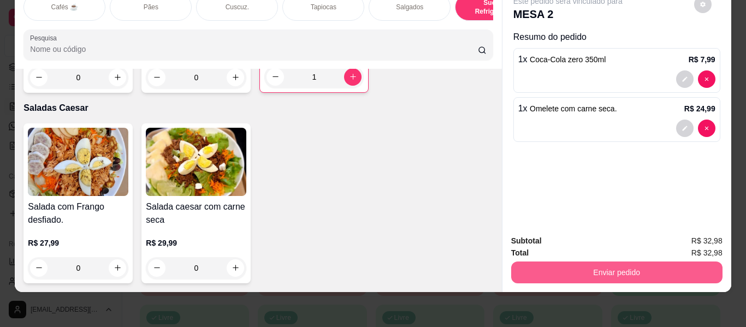
click at [616, 262] on button "Enviar pedido" at bounding box center [616, 273] width 211 height 22
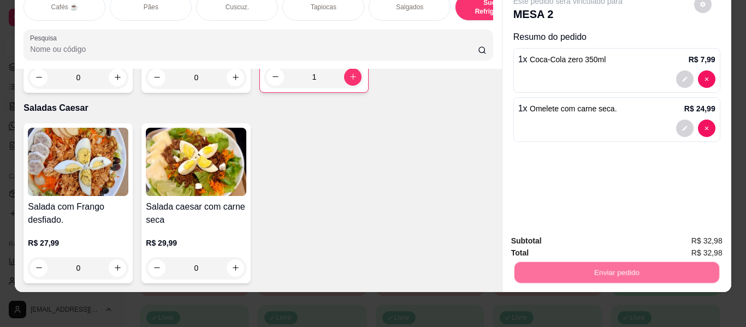
click at [611, 238] on button "Não registrar e enviar pedido" at bounding box center [581, 237] width 110 height 20
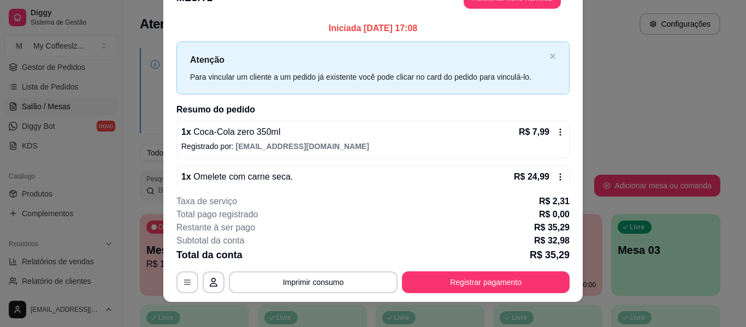
scroll to position [33, 0]
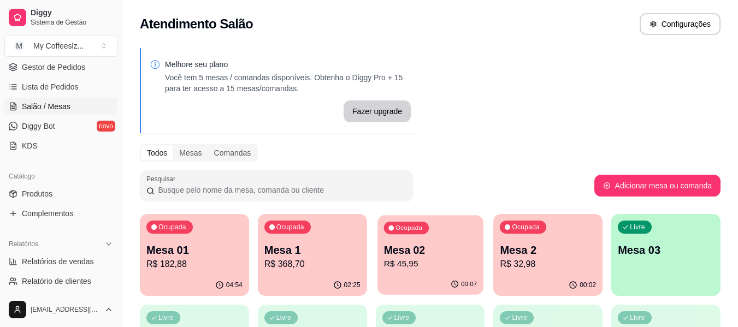
click at [430, 261] on p "R$ 45,95" at bounding box center [430, 264] width 93 height 13
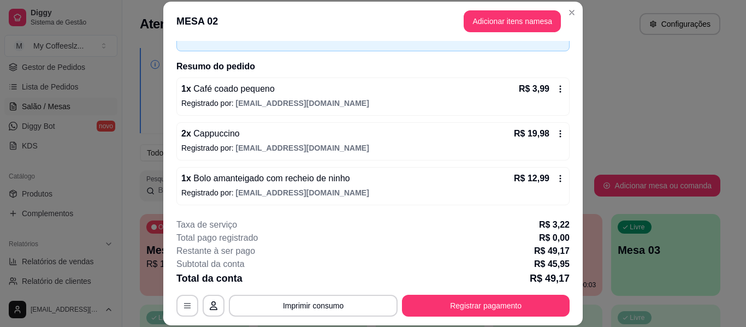
scroll to position [109, 0]
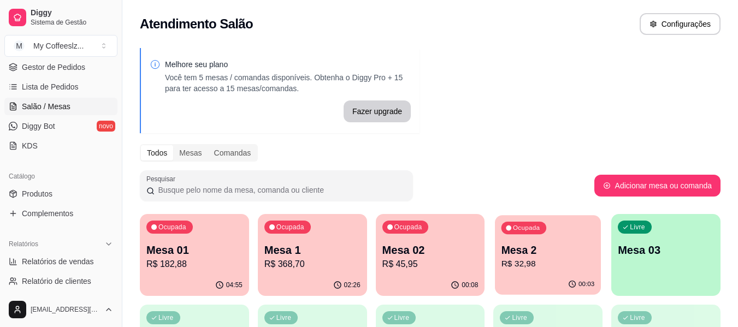
click at [546, 266] on p "R$ 32,98" at bounding box center [548, 264] width 93 height 13
click at [551, 246] on p "Mesa 2" at bounding box center [548, 250] width 96 height 15
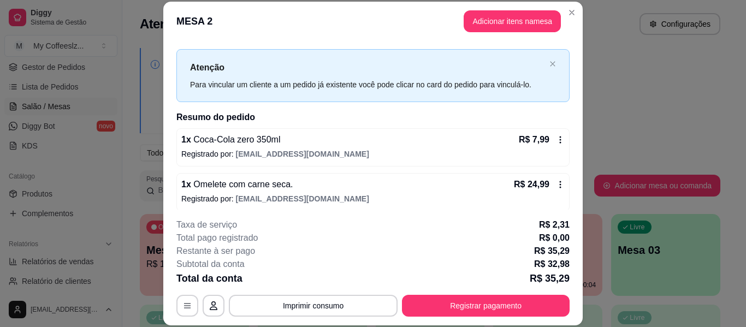
scroll to position [22, 0]
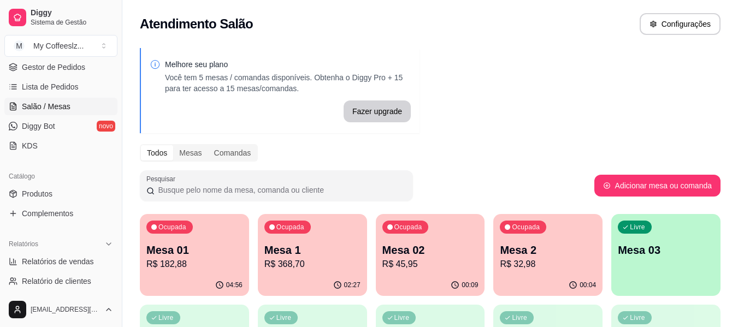
click at [420, 271] on div "Ocupada Mesa 02 R$ 45,95" at bounding box center [430, 244] width 109 height 61
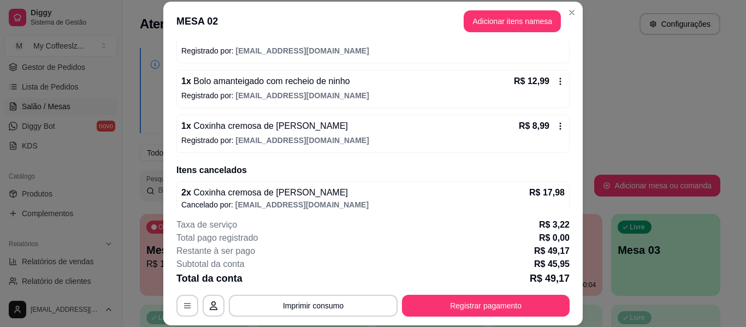
scroll to position [174, 0]
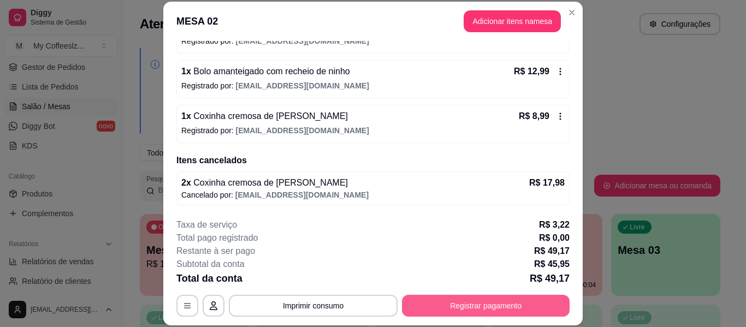
click at [439, 303] on button "Registrar pagamento" at bounding box center [486, 306] width 168 height 22
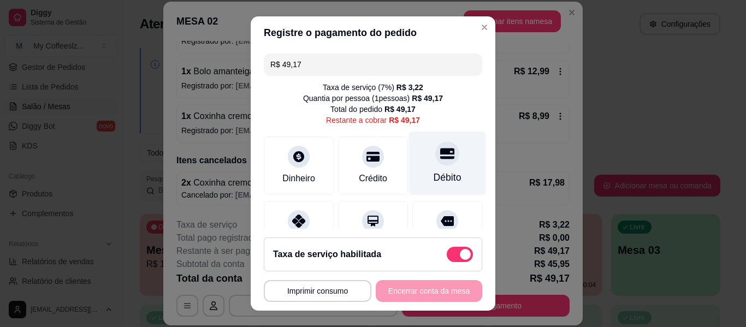
click at [428, 168] on div "Débito" at bounding box center [447, 164] width 77 height 64
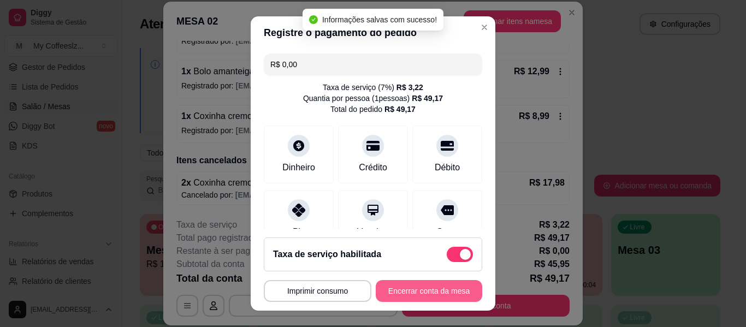
type input "R$ 0,00"
click at [404, 292] on button "Encerrar conta da mesa" at bounding box center [429, 291] width 107 height 22
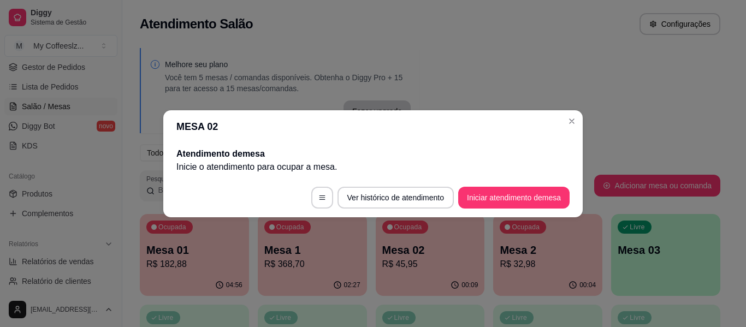
scroll to position [0, 0]
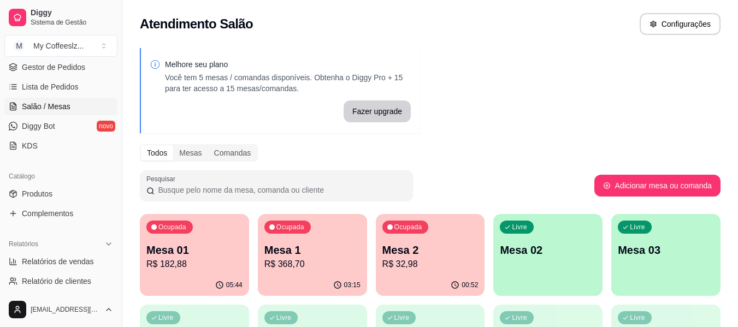
click at [441, 260] on p "R$ 32,98" at bounding box center [430, 264] width 96 height 13
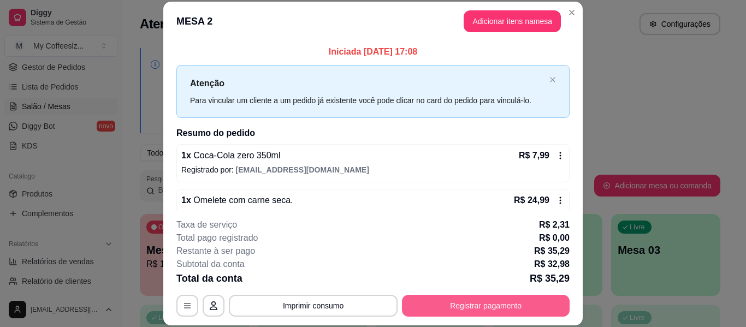
click at [431, 306] on button "Registrar pagamento" at bounding box center [486, 306] width 168 height 22
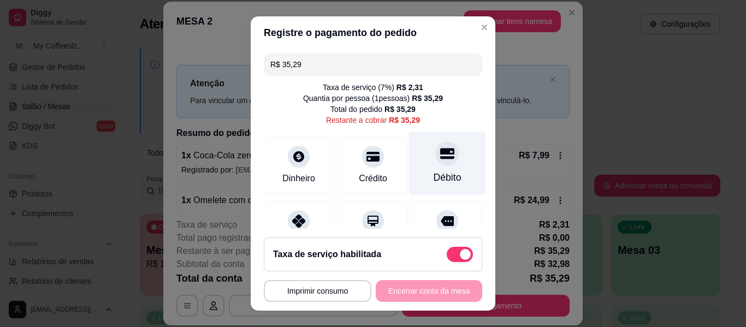
click at [434, 181] on div "Débito" at bounding box center [448, 177] width 28 height 14
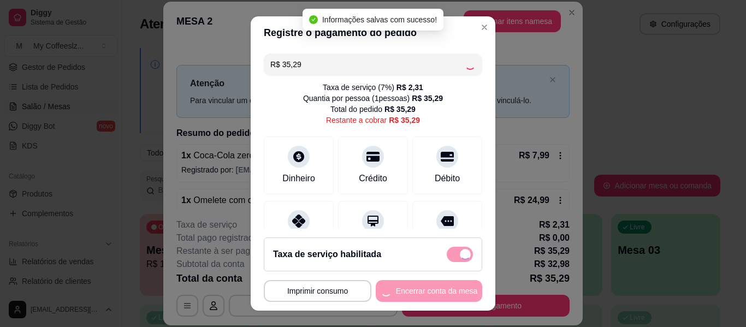
type input "R$ 0,00"
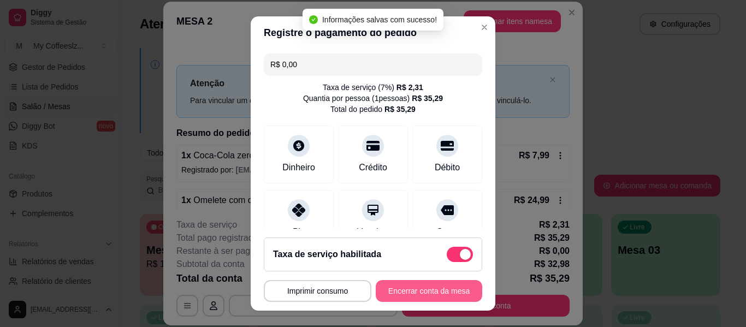
click at [392, 290] on button "Encerrar conta da mesa" at bounding box center [429, 291] width 107 height 22
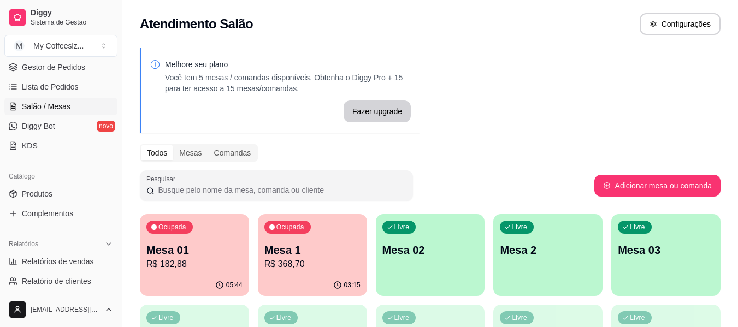
click at [451, 265] on div "Livre Mesa 02" at bounding box center [430, 248] width 109 height 69
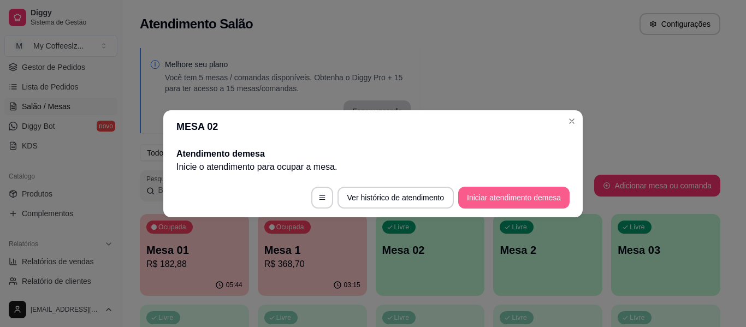
click at [530, 193] on button "Iniciar atendimento de mesa" at bounding box center [513, 198] width 111 height 22
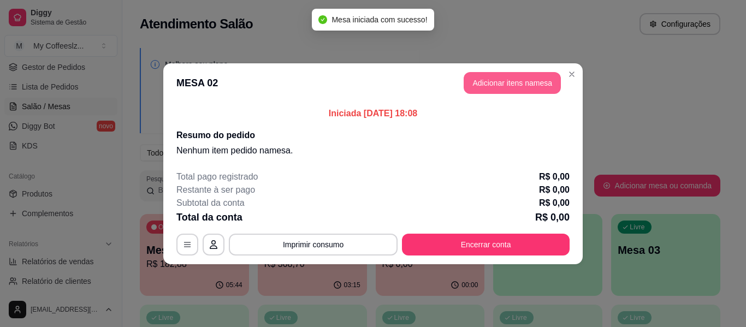
click at [499, 80] on button "Adicionar itens na mesa" at bounding box center [512, 83] width 97 height 22
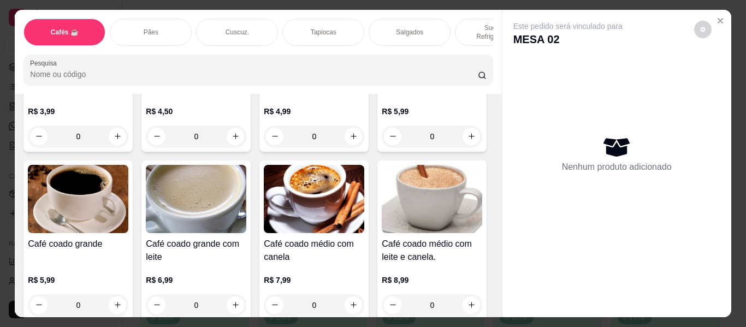
scroll to position [219, 0]
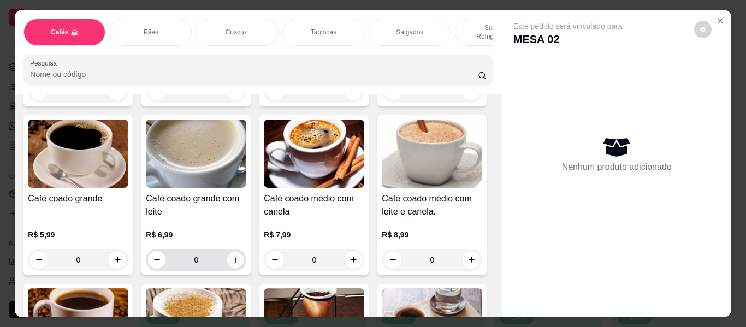
click at [240, 256] on icon "increase-product-quantity" at bounding box center [236, 260] width 8 height 8
type input "1"
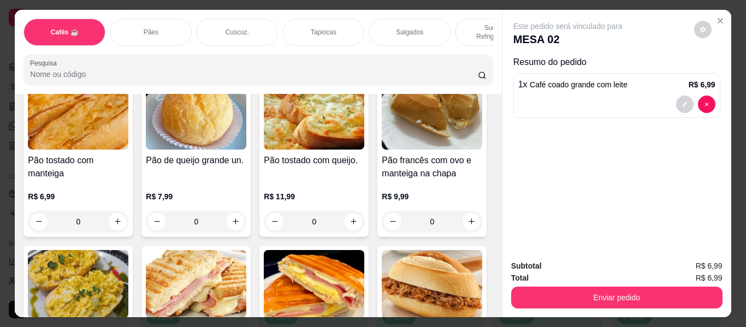
scroll to position [1639, 0]
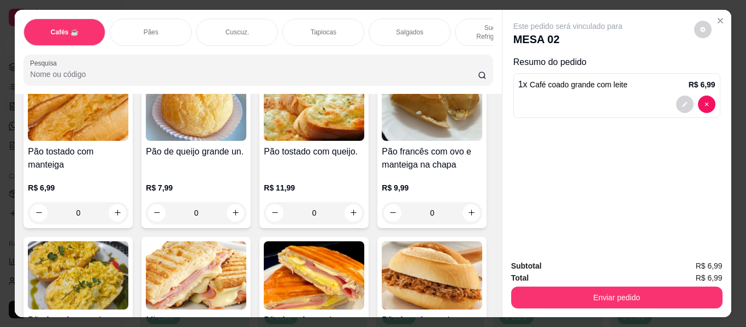
type input "1"
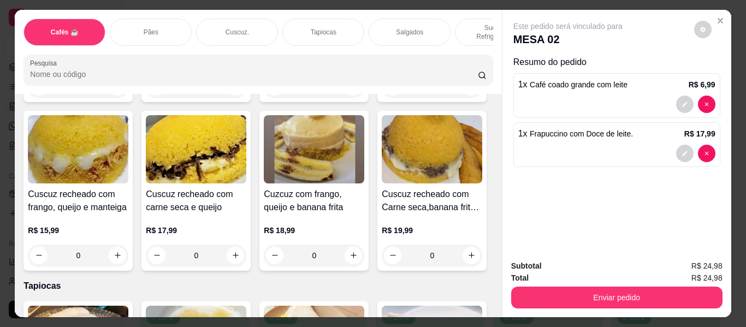
scroll to position [934, 0]
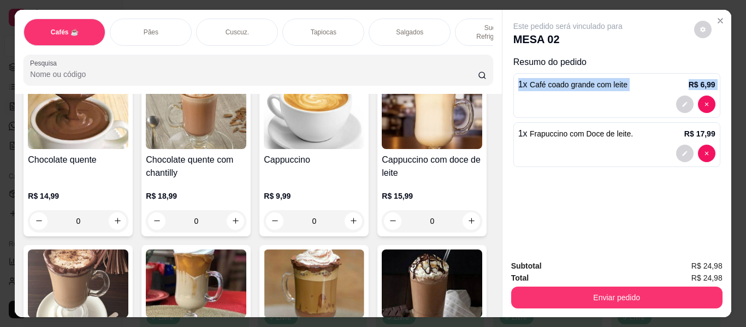
drag, startPoint x: 502, startPoint y: 72, endPoint x: 502, endPoint y: 64, distance: 7.1
click at [503, 64] on div "Este pedido será vinculado para MESA 02 Resumo do pedido 1 x Café coado grande …" at bounding box center [617, 130] width 229 height 241
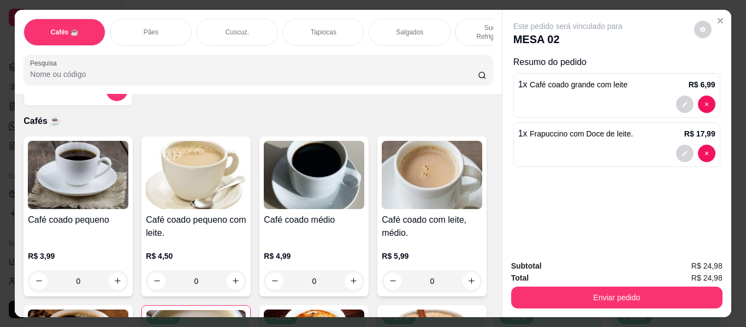
scroll to position [0, 0]
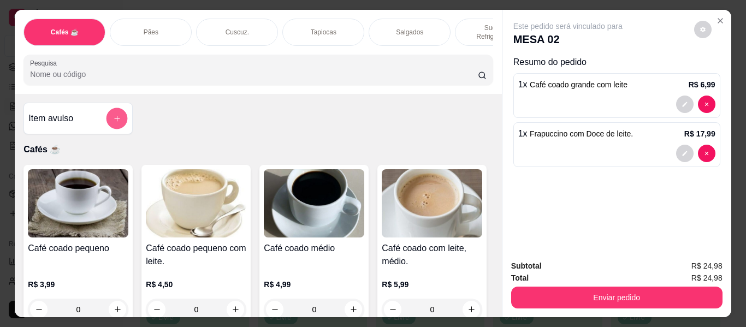
click at [113, 115] on icon "add-separate-item" at bounding box center [117, 119] width 8 height 8
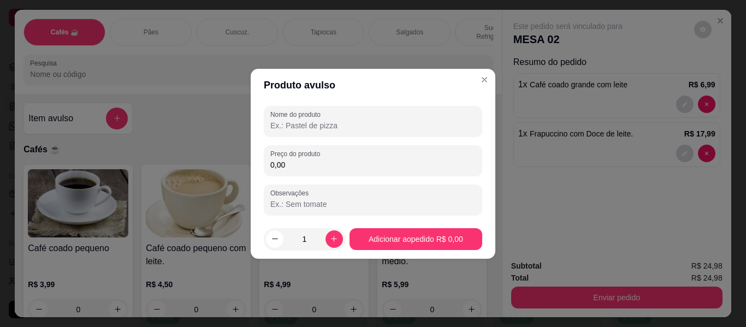
click at [303, 121] on input "Nome do produto" at bounding box center [372, 125] width 205 height 11
type input "f"
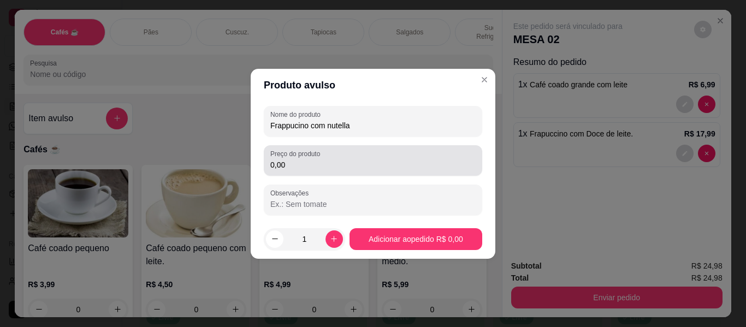
type input "Frappucino com nutella"
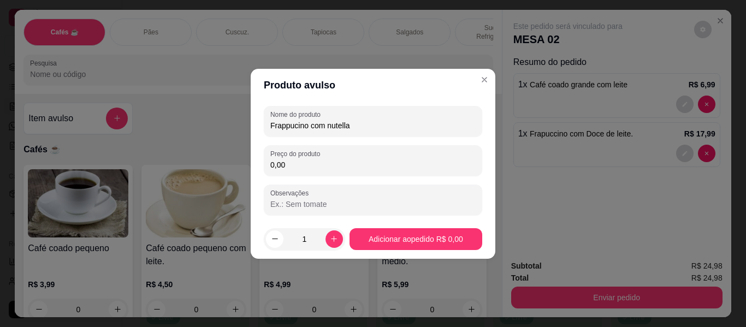
click at [307, 164] on input "0,00" at bounding box center [372, 165] width 205 height 11
type input "19,99"
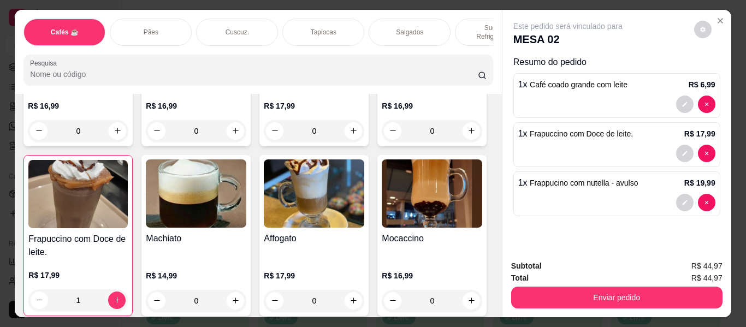
scroll to position [1257, 0]
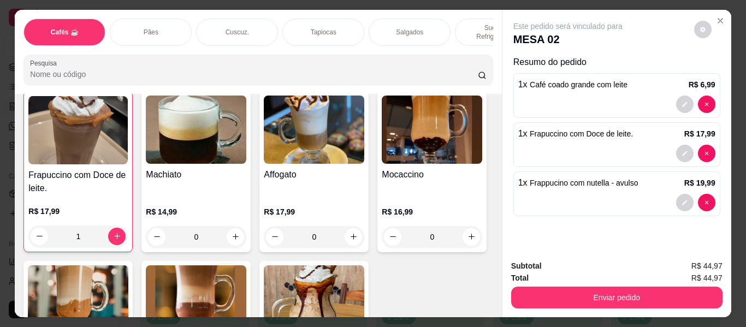
click at [387, 19] on div "Salgados" at bounding box center [410, 32] width 82 height 27
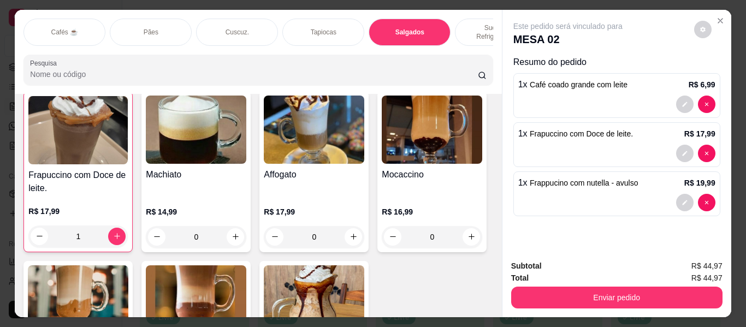
scroll to position [30, 0]
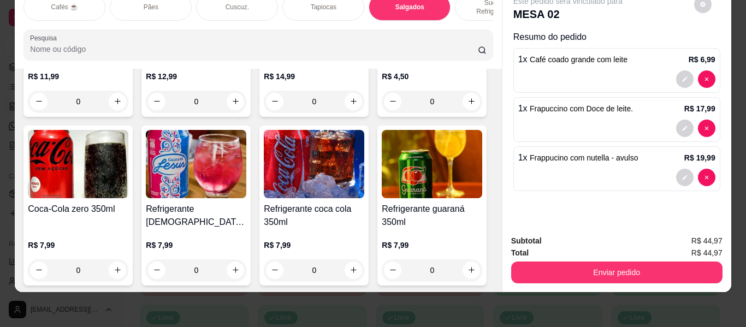
type input "1"
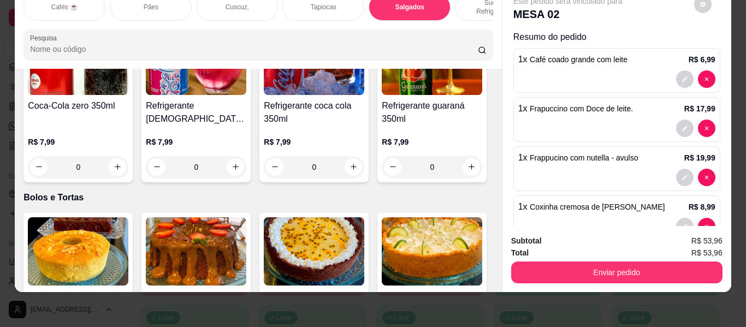
scroll to position [4666, 0]
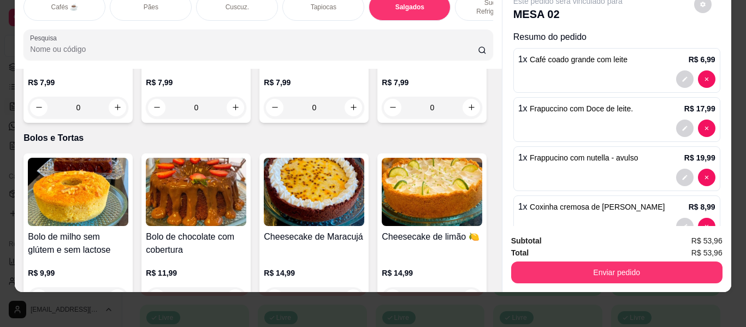
type input "1"
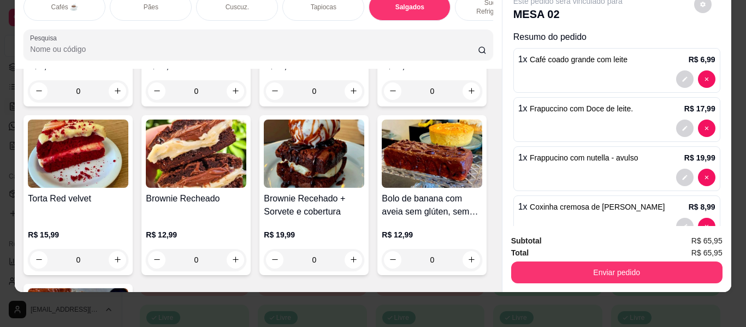
scroll to position [4884, 0]
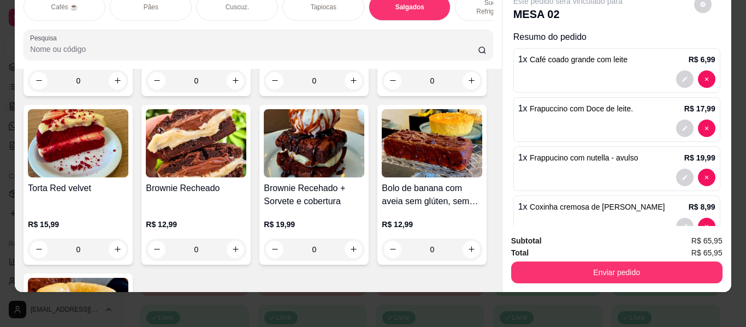
type input "1"
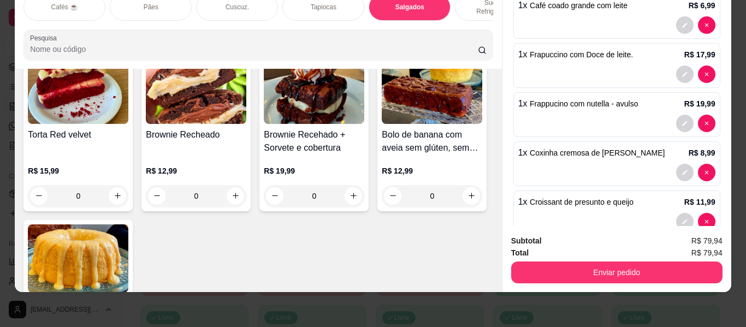
scroll to position [127, 0]
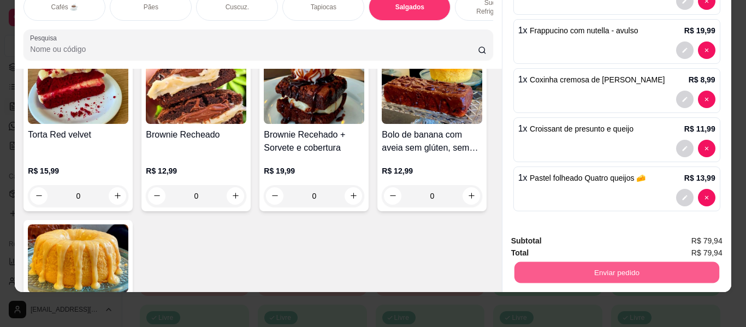
click at [565, 262] on button "Enviar pedido" at bounding box center [616, 272] width 205 height 21
click at [557, 239] on button "Não registrar e enviar pedido" at bounding box center [581, 237] width 110 height 20
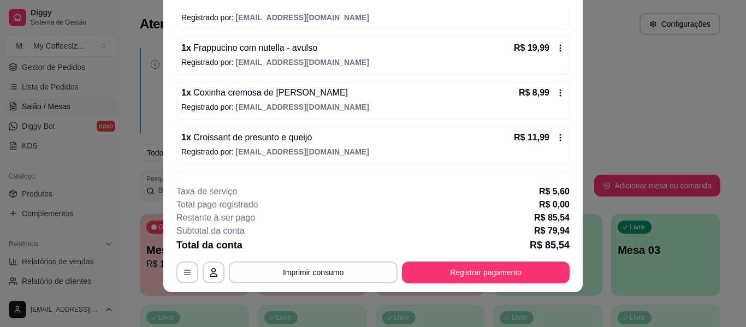
scroll to position [201, 0]
